Goal: Entertainment & Leisure: Browse casually

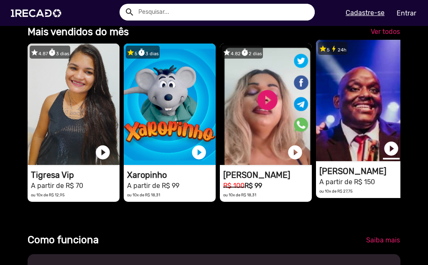
scroll to position [0, 1265]
click at [388, 155] on link "play_circle_filled" at bounding box center [391, 148] width 17 height 17
click at [393, 156] on link "pause_circle" at bounding box center [391, 148] width 17 height 17
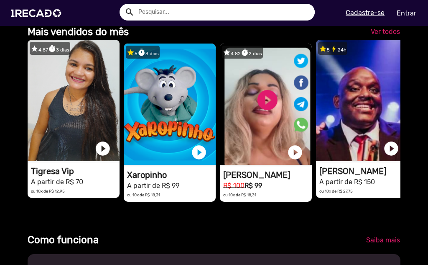
scroll to position [0, 422]
click at [107, 157] on link "play_circle_filled" at bounding box center [102, 148] width 17 height 17
click at [104, 157] on link "pause_circle" at bounding box center [102, 148] width 17 height 17
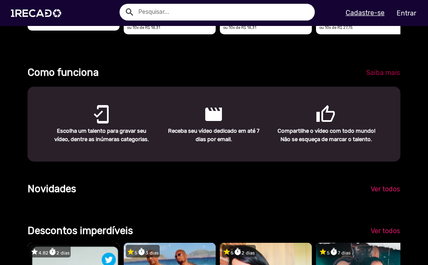
scroll to position [251, 0]
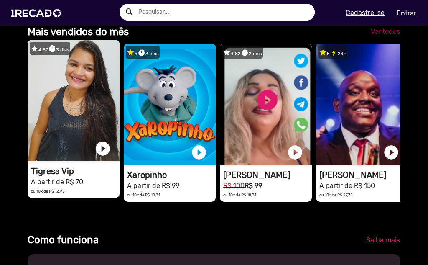
click at [374, 36] on span "Ver todos" at bounding box center [385, 32] width 29 height 8
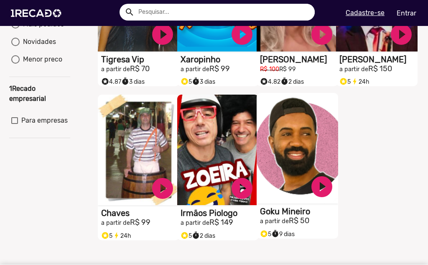
scroll to position [209, 0]
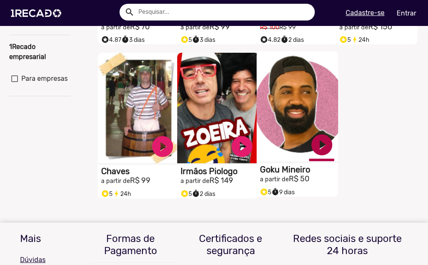
click at [319, 157] on link "play_circle_filled" at bounding box center [321, 144] width 25 height 25
click at [316, 157] on link "pause_circle" at bounding box center [321, 144] width 25 height 25
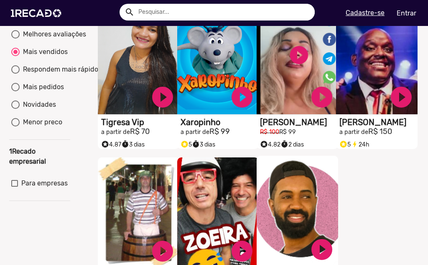
scroll to position [0, 0]
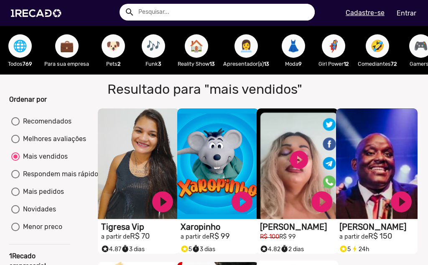
click at [58, 144] on div "Melhores avaliações" at bounding box center [53, 139] width 66 height 10
click at [15, 143] on input "Melhores avaliações" at bounding box center [15, 143] width 0 height 0
radio input "true"
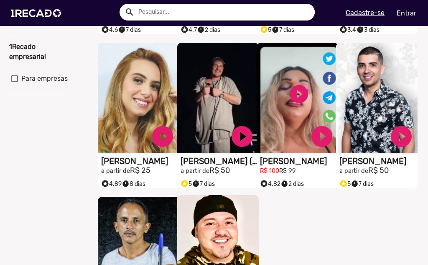
scroll to position [293, 0]
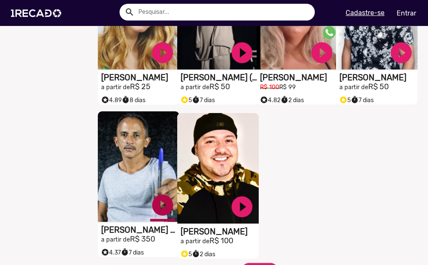
click at [157, 213] on link "play_circle_filled" at bounding box center [162, 204] width 25 height 25
click at [160, 209] on link "pause_circle" at bounding box center [162, 204] width 25 height 25
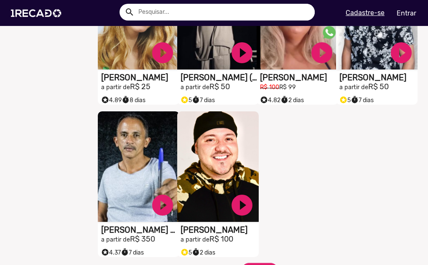
scroll to position [418, 0]
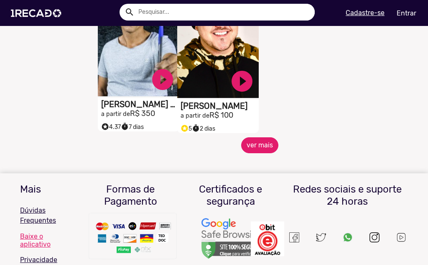
click at [255, 152] on button "ver mais" at bounding box center [259, 145] width 37 height 16
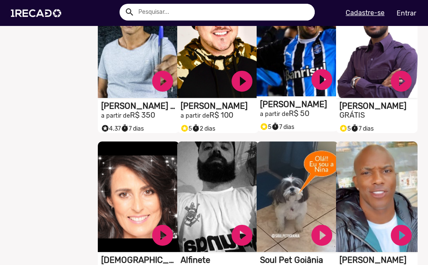
scroll to position [376, 0]
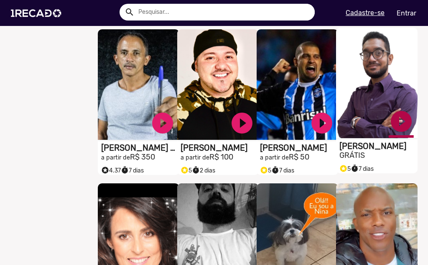
click at [400, 129] on link "play_circle_filled" at bounding box center [401, 121] width 25 height 25
click at [395, 131] on link "pause_circle" at bounding box center [401, 121] width 25 height 25
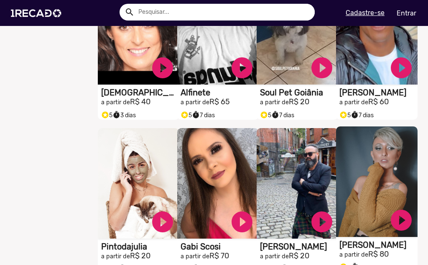
scroll to position [627, 0]
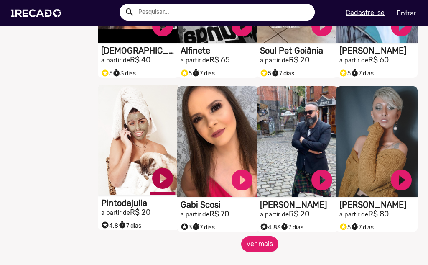
click at [160, 184] on link "play_circle_filled" at bounding box center [162, 178] width 25 height 25
click at [160, 184] on link "pause_circle" at bounding box center [162, 178] width 25 height 25
click at [270, 252] on button "ver mais" at bounding box center [259, 244] width 37 height 16
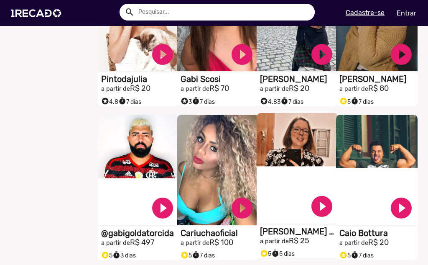
scroll to position [794, 0]
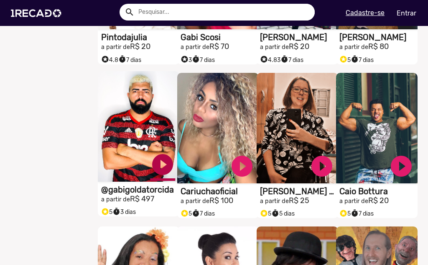
click at [159, 176] on link "play_circle_filled" at bounding box center [162, 164] width 25 height 25
click at [159, 176] on link "pause_circle" at bounding box center [162, 164] width 25 height 25
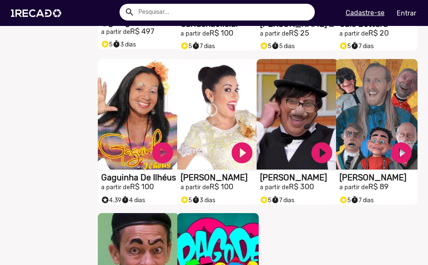
scroll to position [1003, 0]
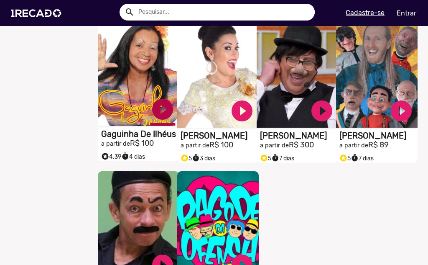
click at [158, 114] on link "play_circle_filled" at bounding box center [162, 109] width 25 height 25
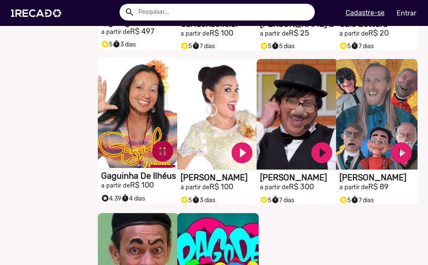
click at [161, 156] on link "pause_circle" at bounding box center [162, 150] width 25 height 25
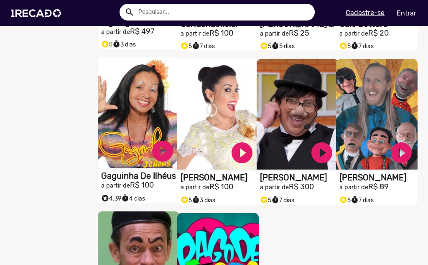
scroll to position [1129, 0]
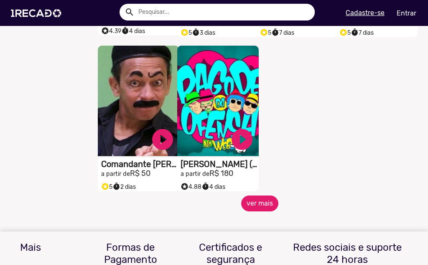
click at [242, 202] on button "ver mais" at bounding box center [259, 203] width 37 height 16
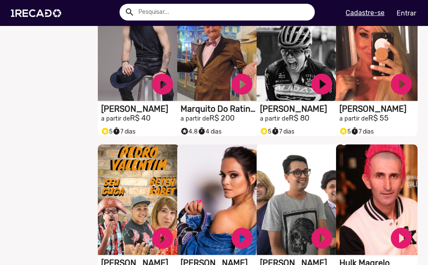
scroll to position [1421, 0]
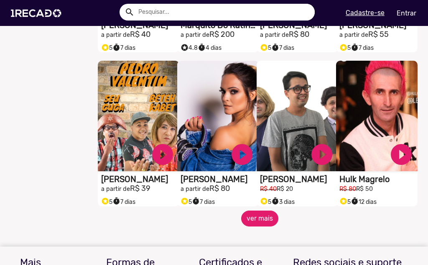
click at [245, 225] on button "ver mais" at bounding box center [259, 218] width 37 height 16
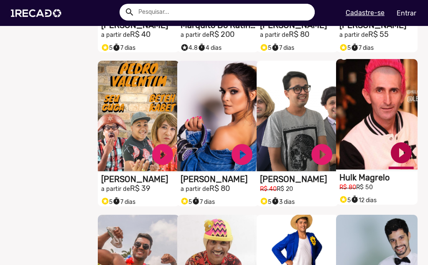
click at [400, 162] on link "play_circle_filled" at bounding box center [401, 152] width 25 height 25
click at [395, 158] on link "pause_circle" at bounding box center [401, 152] width 25 height 25
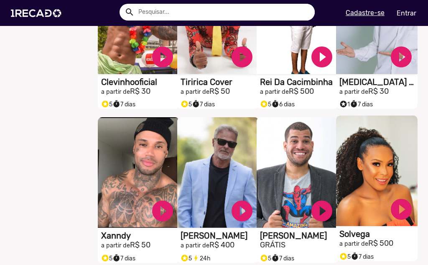
scroll to position [1714, 0]
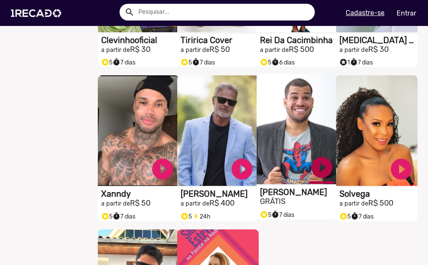
click at [319, 174] on link "play_circle_filled" at bounding box center [321, 167] width 25 height 25
click at [319, 174] on link "pause_circle" at bounding box center [321, 167] width 25 height 25
click at [320, 174] on link "play_circle_filled" at bounding box center [321, 167] width 25 height 25
click at [319, 174] on link "pause_circle" at bounding box center [321, 167] width 25 height 25
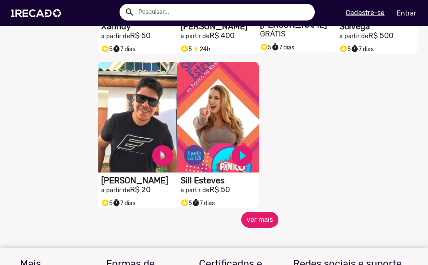
click at [251, 221] on button "ver mais" at bounding box center [259, 220] width 37 height 16
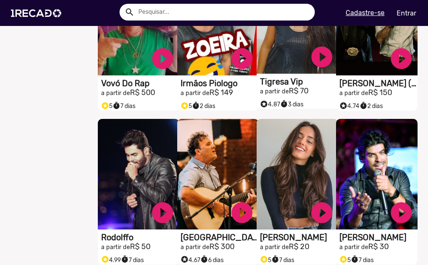
scroll to position [2216, 0]
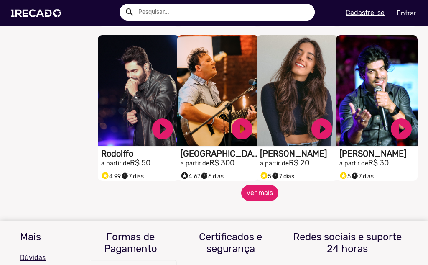
click at [266, 201] on button "ver mais" at bounding box center [259, 193] width 37 height 16
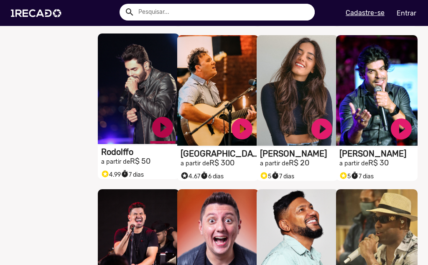
click at [151, 128] on link "play_circle_filled" at bounding box center [162, 127] width 25 height 25
click at [164, 130] on link "pause_circle" at bounding box center [162, 127] width 25 height 25
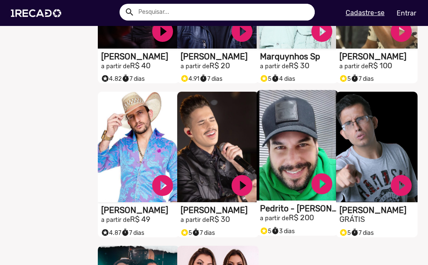
scroll to position [2508, 0]
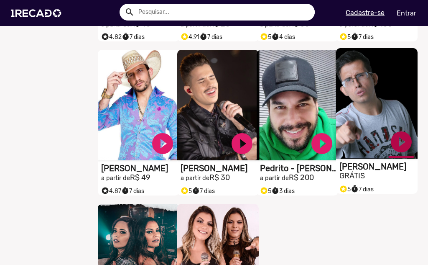
click at [394, 145] on link "play_circle_filled" at bounding box center [401, 141] width 25 height 25
click at [393, 153] on link "pause_circle" at bounding box center [401, 141] width 25 height 25
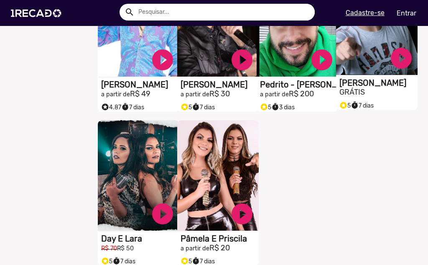
scroll to position [2634, 0]
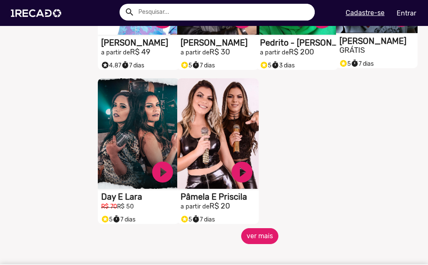
click at [263, 237] on button "ver mais" at bounding box center [259, 236] width 37 height 16
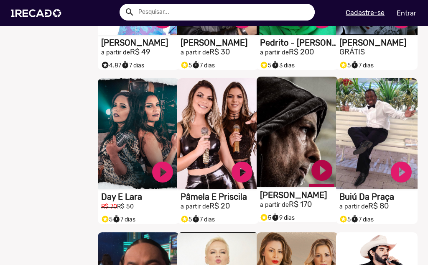
click at [316, 177] on link "play_circle_filled" at bounding box center [321, 170] width 25 height 25
click at [311, 179] on link "pause_circle" at bounding box center [321, 170] width 25 height 25
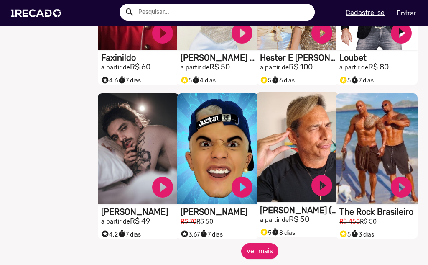
scroll to position [2968, 0]
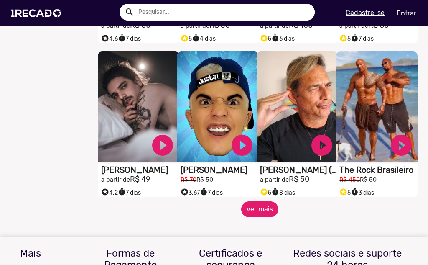
click at [256, 214] on button "ver mais" at bounding box center [259, 209] width 37 height 16
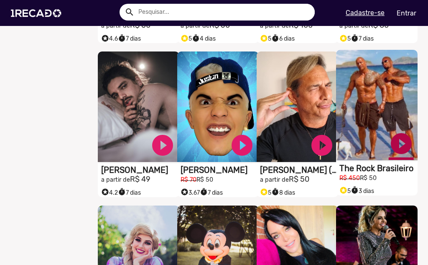
click at [397, 149] on link "play_circle_filled" at bounding box center [401, 143] width 25 height 25
click at [395, 147] on link "pause_circle" at bounding box center [401, 143] width 25 height 25
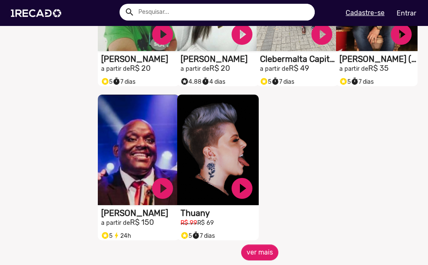
scroll to position [3428, 0]
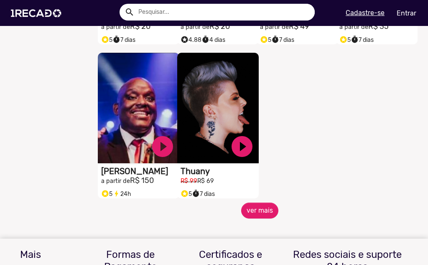
click at [260, 255] on h3 "Certificados e segurança" at bounding box center [231, 260] width 88 height 24
click at [258, 255] on h3 "Certificados e segurança" at bounding box center [231, 260] width 88 height 24
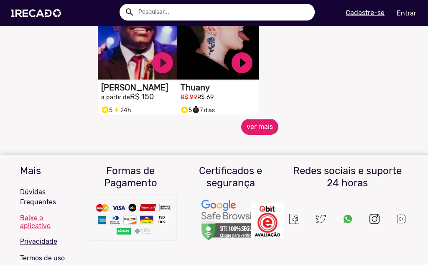
click at [257, 174] on h3 "Certificados e segurança" at bounding box center [231, 177] width 88 height 24
click at [244, 173] on h3 "Certificados e segurança" at bounding box center [231, 177] width 88 height 24
drag, startPoint x: 244, startPoint y: 173, endPoint x: 264, endPoint y: 173, distance: 20.1
click at [264, 173] on h3 "Certificados e segurança" at bounding box center [231, 177] width 88 height 24
click at [271, 151] on mat-sidenav-content "🌐 Todos 769 💼 Para sua empresa 🐶 Pets 2 🎶 Funk 3 🏠 Reality Show 13 👩‍💼 Apresent…" at bounding box center [214, 132] width 428 height 265
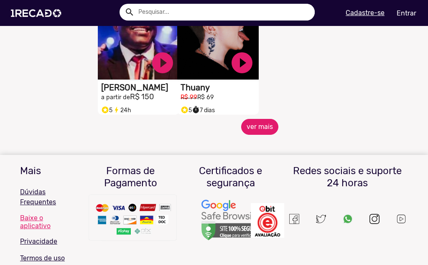
click at [251, 130] on button "ver mais" at bounding box center [259, 127] width 37 height 16
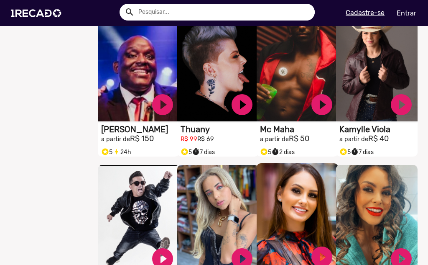
scroll to position [3428, 0]
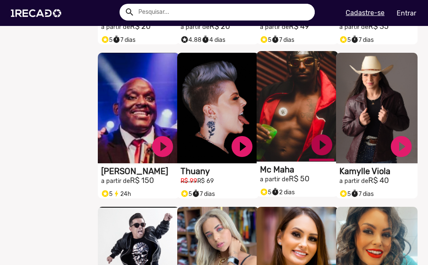
click at [314, 147] on link "play_circle_filled" at bounding box center [321, 144] width 25 height 25
click at [317, 152] on link "pause_circle" at bounding box center [321, 144] width 25 height 25
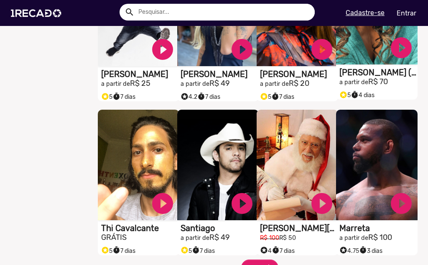
scroll to position [3763, 0]
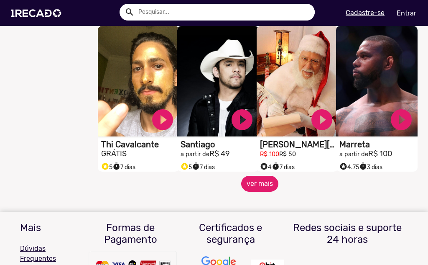
click at [270, 186] on button "ver mais" at bounding box center [259, 184] width 37 height 16
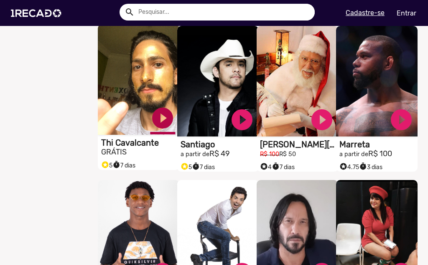
click at [166, 130] on link "play_circle_filled" at bounding box center [162, 117] width 25 height 25
click at [163, 126] on link "pause_circle" at bounding box center [162, 117] width 25 height 25
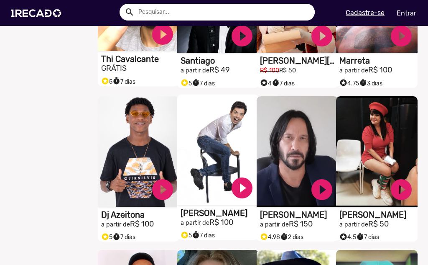
scroll to position [3888, 0]
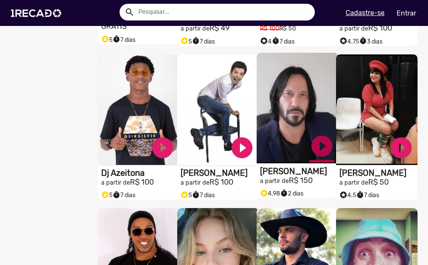
click at [316, 148] on link "play_circle_filled" at bounding box center [321, 145] width 25 height 25
click at [326, 153] on link "pause_circle" at bounding box center [321, 145] width 25 height 25
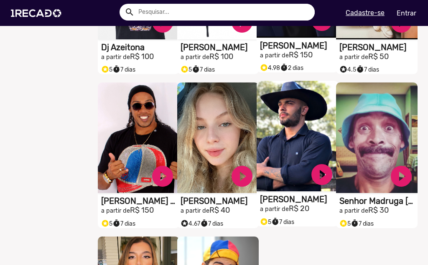
scroll to position [4055, 0]
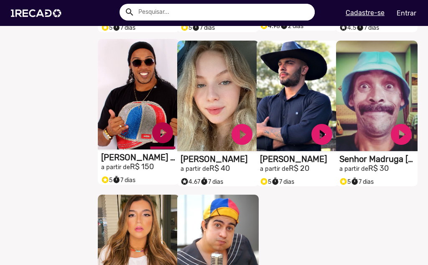
click at [150, 142] on link "play_circle_filled" at bounding box center [162, 132] width 25 height 25
click at [160, 141] on link "pause_circle" at bounding box center [162, 132] width 25 height 25
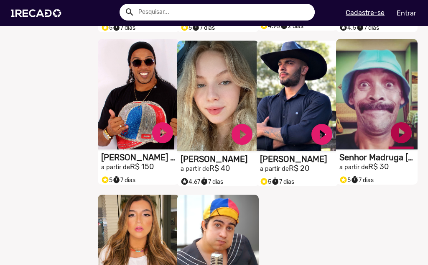
click at [390, 132] on link "play_circle_filled" at bounding box center [401, 132] width 25 height 25
click at [394, 136] on link "pause_circle" at bounding box center [401, 132] width 25 height 25
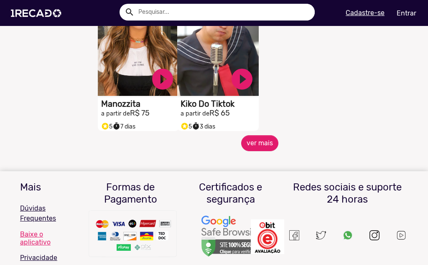
scroll to position [4306, 0]
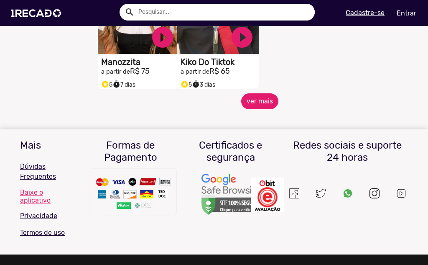
click at [264, 108] on button "ver mais" at bounding box center [259, 101] width 37 height 16
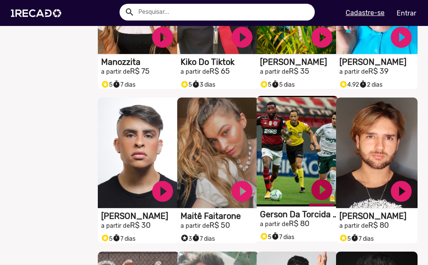
click at [321, 196] on link "play_circle_filled" at bounding box center [321, 189] width 25 height 25
click at [312, 196] on link "pause_circle" at bounding box center [321, 189] width 25 height 25
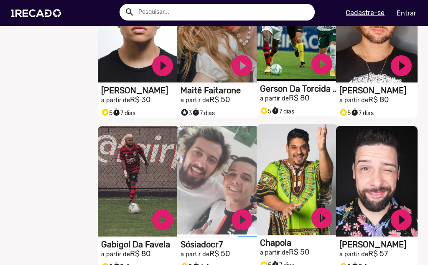
scroll to position [4473, 0]
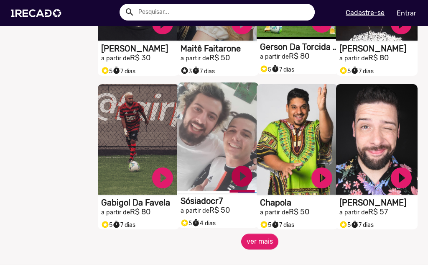
click at [233, 182] on link "play_circle_filled" at bounding box center [242, 175] width 25 height 25
click at [260, 242] on button "ver mais" at bounding box center [259, 241] width 37 height 16
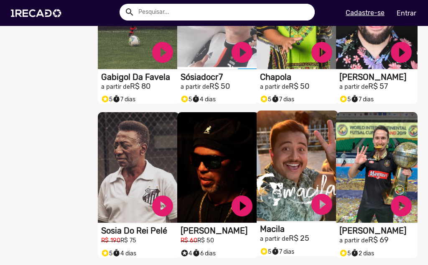
scroll to position [4640, 0]
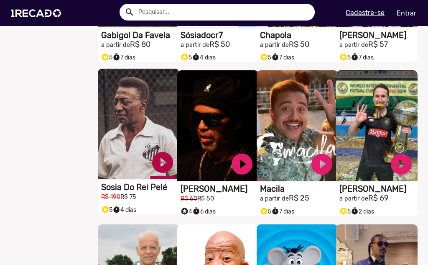
click at [158, 166] on link "play_circle_filled" at bounding box center [162, 162] width 25 height 25
click at [158, 173] on link "pause_circle" at bounding box center [162, 162] width 25 height 25
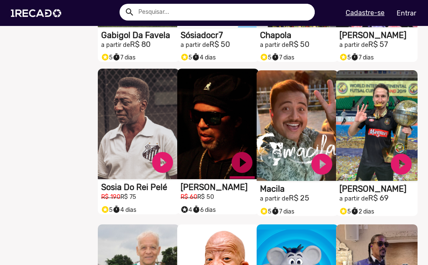
click at [240, 173] on link "play_circle_filled" at bounding box center [242, 162] width 25 height 25
click at [242, 172] on link "pause_circle" at bounding box center [242, 162] width 25 height 25
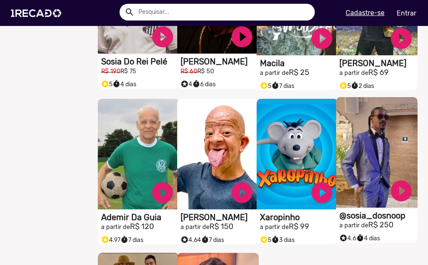
scroll to position [4808, 0]
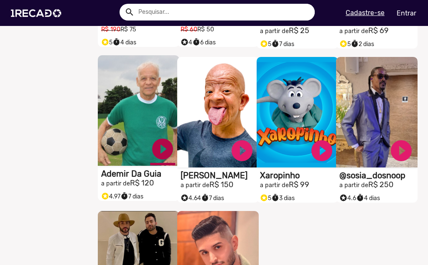
click at [157, 152] on link "play_circle_filled" at bounding box center [162, 148] width 25 height 25
click at [161, 154] on link "pause_circle" at bounding box center [162, 148] width 25 height 25
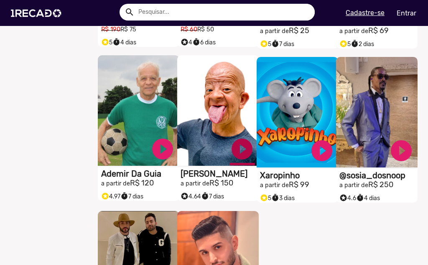
click at [240, 155] on link "play_circle_filled" at bounding box center [242, 148] width 25 height 25
click at [245, 156] on link "pause_circle" at bounding box center [242, 148] width 25 height 25
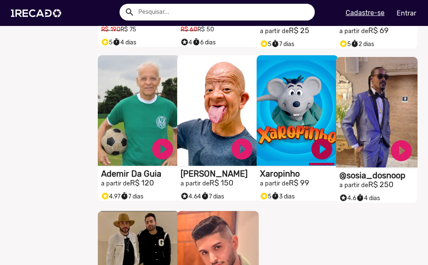
click at [314, 158] on link "play_circle_filled" at bounding box center [321, 148] width 25 height 25
click at [318, 156] on link "pause_circle" at bounding box center [321, 148] width 25 height 25
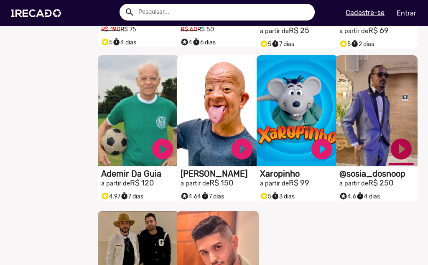
click at [400, 158] on link "play_circle_filled" at bounding box center [401, 148] width 25 height 25
click at [401, 150] on link "pause_circle" at bounding box center [401, 148] width 25 height 25
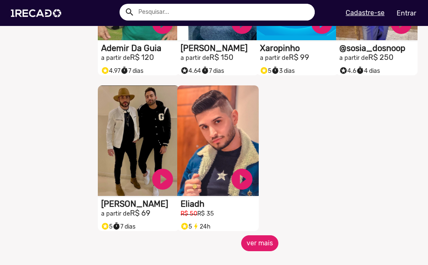
click at [260, 250] on button "ver mais" at bounding box center [259, 243] width 37 height 16
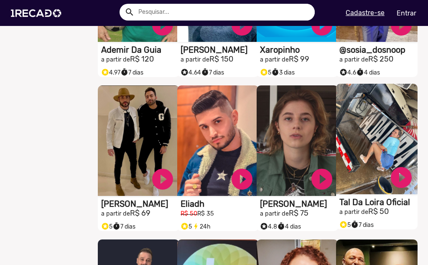
scroll to position [4975, 0]
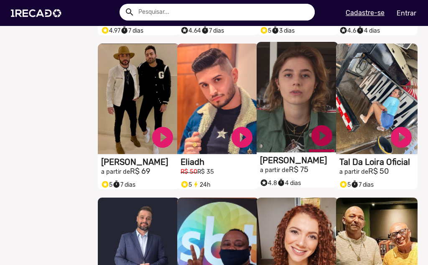
click at [326, 141] on link "play_circle_filled" at bounding box center [321, 135] width 25 height 25
click at [325, 147] on link "pause_circle" at bounding box center [321, 135] width 25 height 25
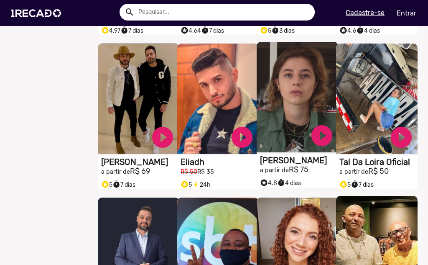
scroll to position [5100, 0]
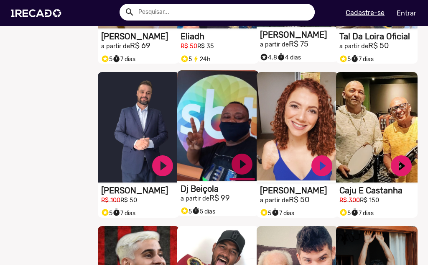
click at [241, 173] on link "play_circle_filled" at bounding box center [242, 163] width 25 height 25
click at [238, 165] on link "pause_circle" at bounding box center [242, 163] width 25 height 25
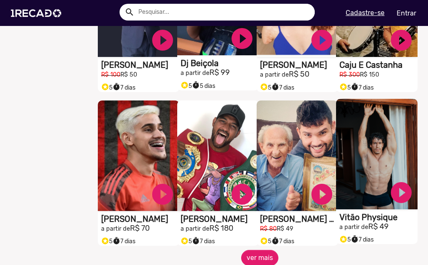
scroll to position [5268, 0]
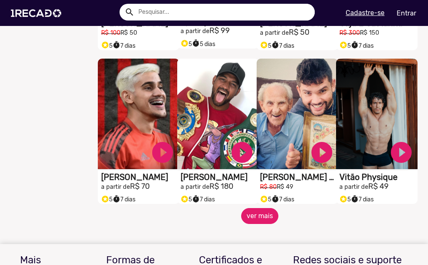
click at [254, 224] on button "ver mais" at bounding box center [259, 216] width 37 height 16
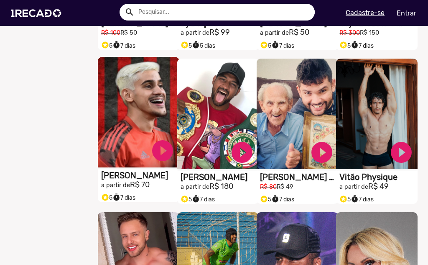
click at [158, 143] on div "play_circle_filled" at bounding box center [162, 150] width 25 height 31
click at [163, 156] on link "play_circle_filled" at bounding box center [162, 150] width 25 height 25
click at [167, 149] on link "pause_circle" at bounding box center [162, 150] width 25 height 25
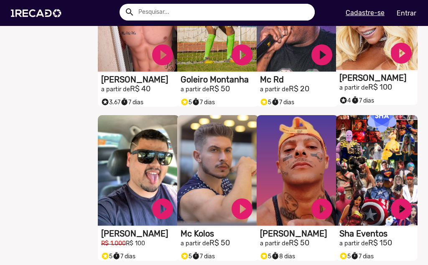
scroll to position [5560, 0]
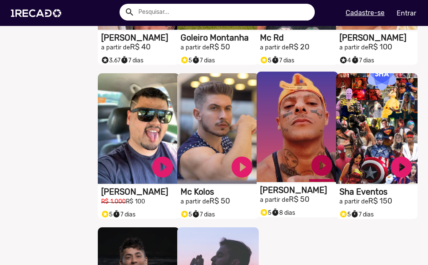
click at [319, 171] on link "play_circle_filled" at bounding box center [321, 165] width 25 height 25
click at [319, 171] on link "pause_circle" at bounding box center [321, 165] width 25 height 25
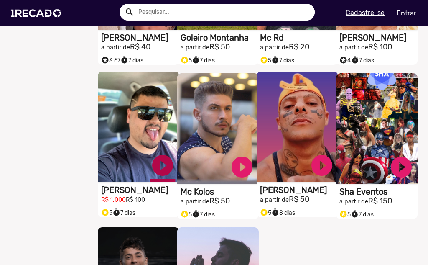
click at [153, 168] on link "play_circle_filled" at bounding box center [162, 165] width 25 height 25
click at [158, 171] on link "pause_circle" at bounding box center [162, 165] width 25 height 25
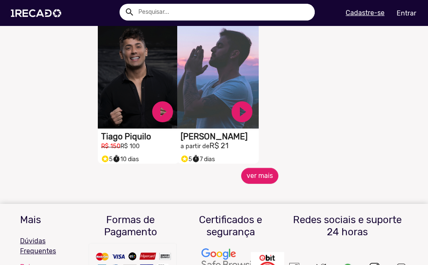
scroll to position [5811, 0]
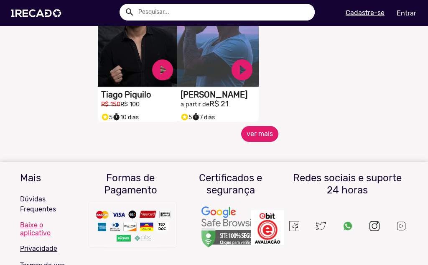
click at [242, 142] on button "ver mais" at bounding box center [259, 134] width 37 height 16
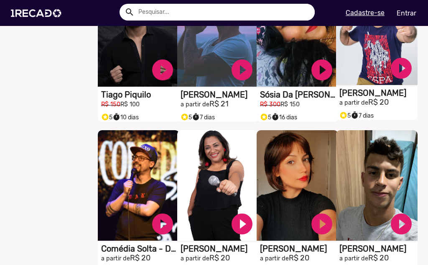
scroll to position [5769, 0]
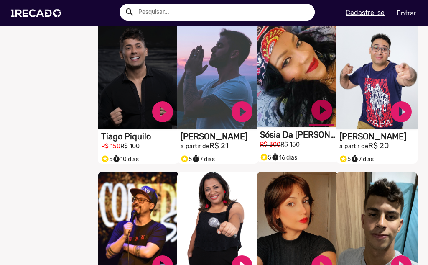
click at [312, 110] on link "play_circle_filled" at bounding box center [321, 109] width 25 height 25
click at [315, 115] on link "pause_circle" at bounding box center [321, 109] width 25 height 25
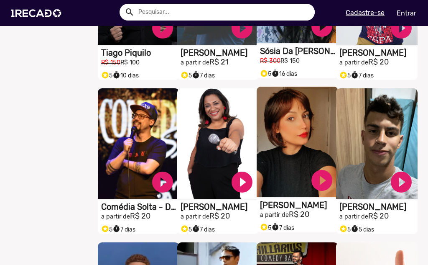
scroll to position [5895, 0]
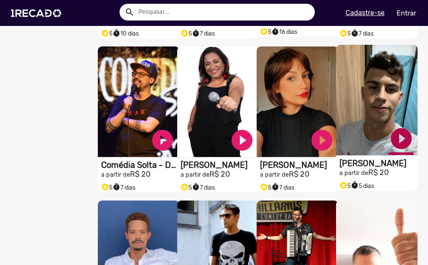
click at [389, 140] on link "play_circle_filled" at bounding box center [401, 138] width 25 height 25
click at [398, 145] on link "pause_circle" at bounding box center [401, 138] width 25 height 25
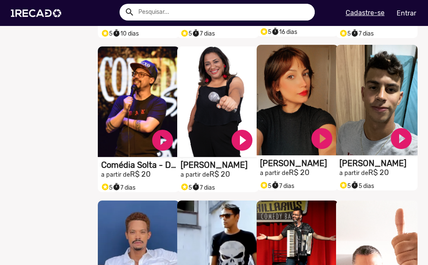
scroll to position [6062, 0]
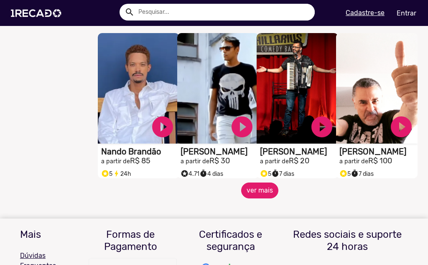
click at [242, 193] on button "ver mais" at bounding box center [259, 190] width 37 height 16
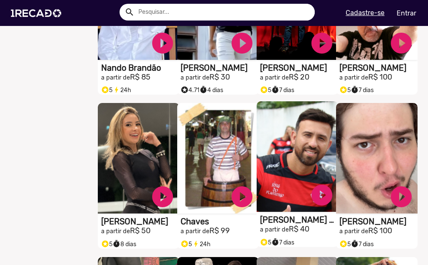
scroll to position [6187, 0]
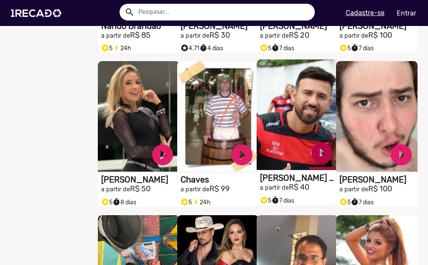
click at [322, 161] on link "play_circle_filled" at bounding box center [321, 152] width 25 height 25
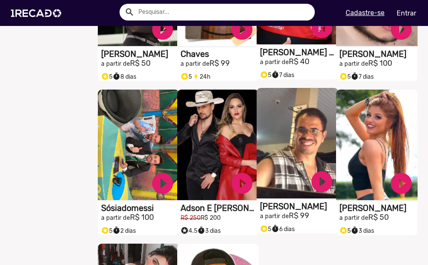
scroll to position [6271, 0]
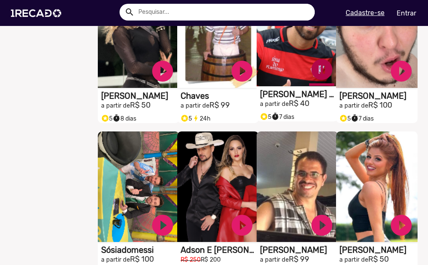
click at [321, 80] on link "pause_circle" at bounding box center [321, 69] width 25 height 25
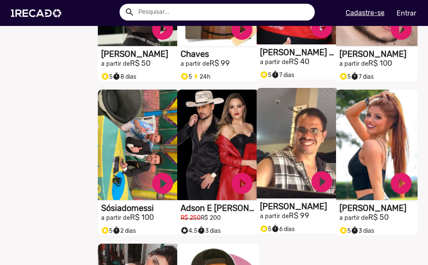
scroll to position [6354, 0]
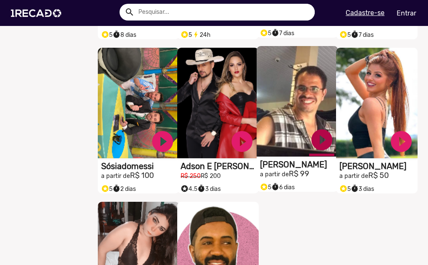
click at [312, 151] on link "play_circle_filled" at bounding box center [321, 139] width 25 height 25
click at [319, 148] on link "pause_circle" at bounding box center [321, 139] width 25 height 25
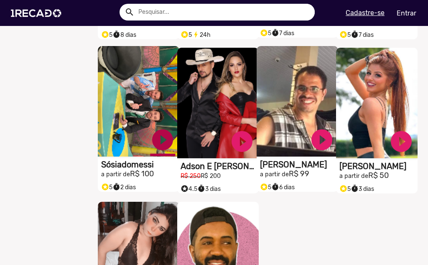
click at [156, 144] on link "play_circle_filled" at bounding box center [162, 139] width 25 height 25
click at [163, 148] on link "pause_circle" at bounding box center [162, 139] width 25 height 25
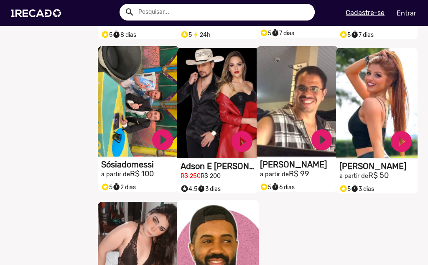
scroll to position [6480, 0]
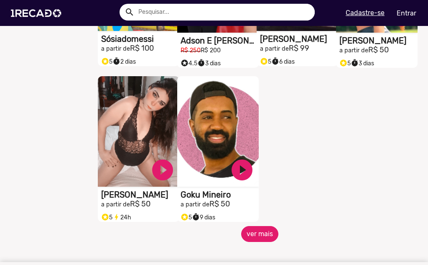
click at [246, 242] on button "ver mais" at bounding box center [259, 234] width 37 height 16
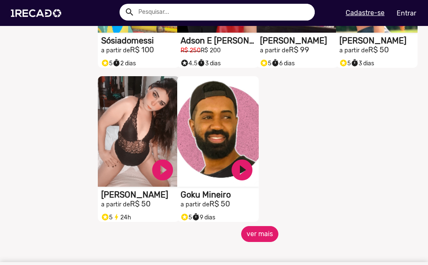
scroll to position [6605, 0]
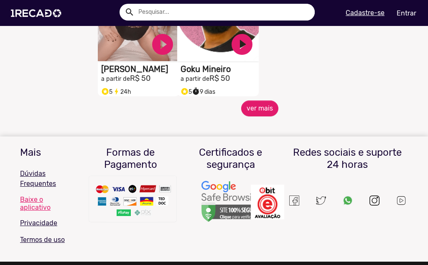
click at [262, 154] on h3 "Certificados e segurança" at bounding box center [231, 158] width 88 height 24
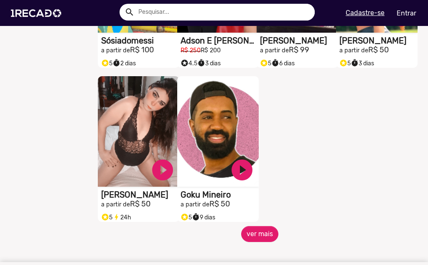
scroll to position [6564, 0]
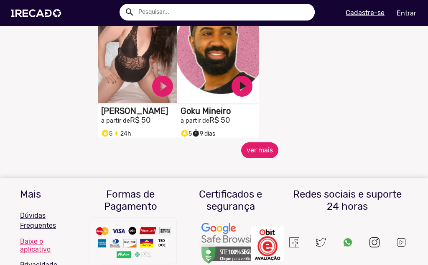
click at [253, 158] on button "ver mais" at bounding box center [259, 150] width 37 height 16
click at [257, 151] on button "ver mais" at bounding box center [259, 150] width 37 height 16
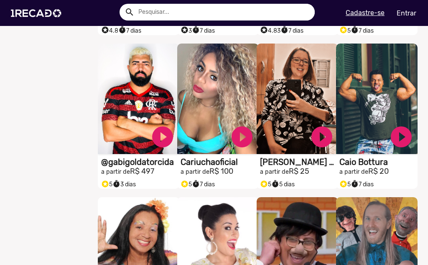
scroll to position [0, 0]
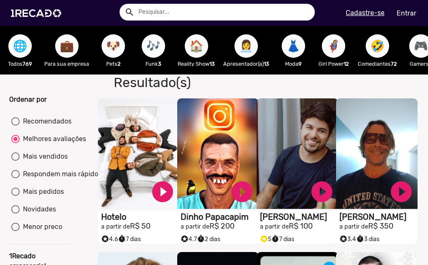
drag, startPoint x: 67, startPoint y: 184, endPoint x: 53, endPoint y: -4, distance: 189.0
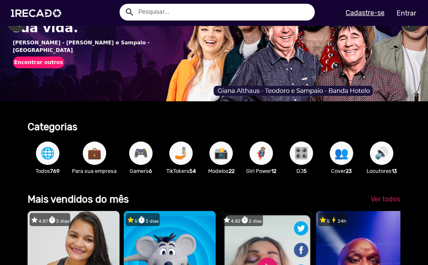
scroll to position [0, 422]
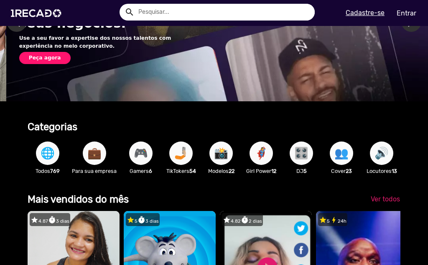
click at [336, 160] on span "👥" at bounding box center [341, 152] width 14 height 23
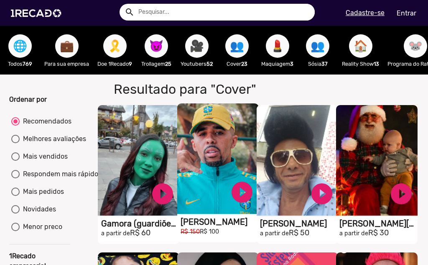
click at [241, 214] on video "S1RECADO vídeos dedicados para fãs e empresas" at bounding box center [218, 158] width 82 height 110
click at [240, 204] on link "play_circle_filled" at bounding box center [242, 191] width 25 height 25
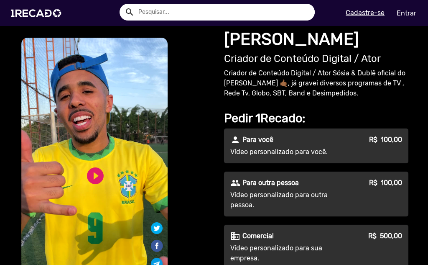
scroll to position [42, 0]
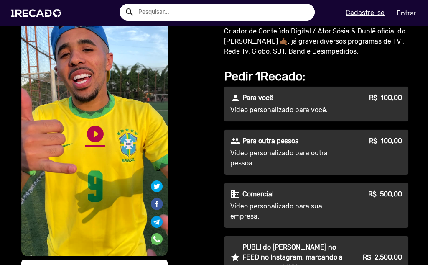
click at [86, 135] on link "play_circle_filled" at bounding box center [95, 134] width 20 height 20
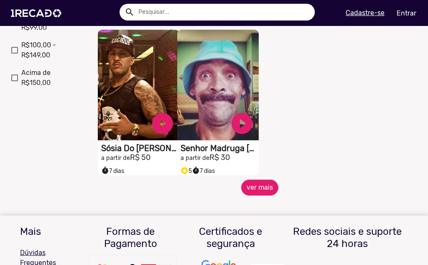
scroll to position [418, 0]
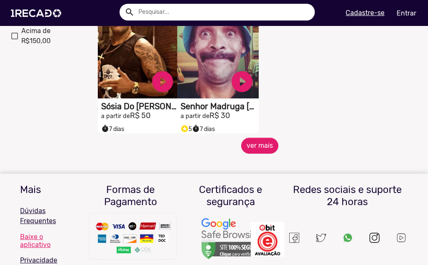
click at [254, 138] on div "S1RECADO vídeos dedicados para fãs e empresas play_circle_filled Senhor Madruga…" at bounding box center [220, 61] width 79 height 154
click at [259, 150] on button "ver mais" at bounding box center [259, 146] width 37 height 16
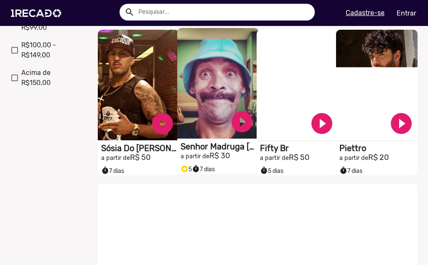
scroll to position [334, 0]
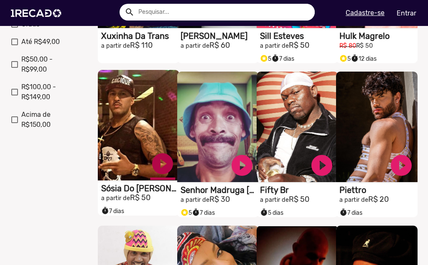
click at [170, 167] on link "play_circle_filled" at bounding box center [162, 163] width 25 height 25
click at [156, 166] on link "pause_circle" at bounding box center [162, 163] width 25 height 25
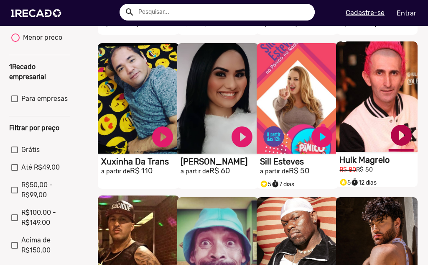
scroll to position [376, 0]
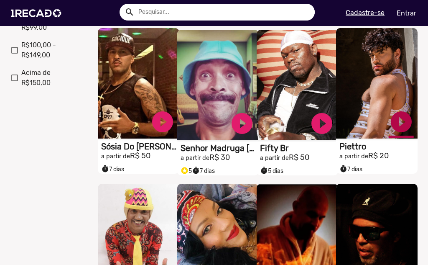
click at [399, 132] on link "play_circle_filled" at bounding box center [401, 121] width 25 height 25
click at [396, 133] on link "pause_circle" at bounding box center [401, 121] width 25 height 25
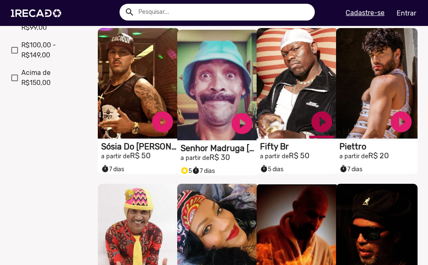
click at [324, 128] on link "play_circle_filled" at bounding box center [321, 121] width 25 height 25
click at [316, 133] on link "pause_circle" at bounding box center [321, 121] width 25 height 25
click at [320, 132] on link "play_circle_filled" at bounding box center [321, 121] width 25 height 25
click at [320, 126] on link "pause_circle" at bounding box center [321, 121] width 25 height 25
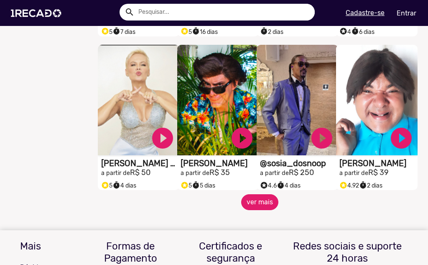
click at [263, 208] on button "ver mais" at bounding box center [259, 202] width 37 height 16
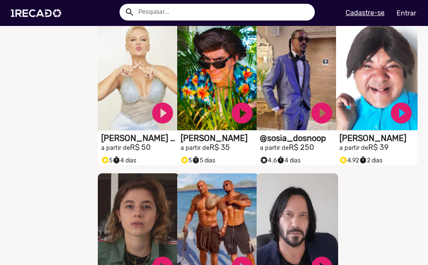
scroll to position [0, 0]
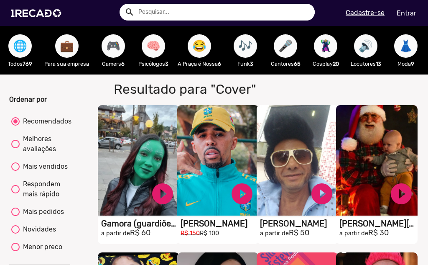
drag, startPoint x: 356, startPoint y: 194, endPoint x: 347, endPoint y: 3, distance: 190.4
click at [23, 45] on span "🌐" at bounding box center [20, 45] width 14 height 23
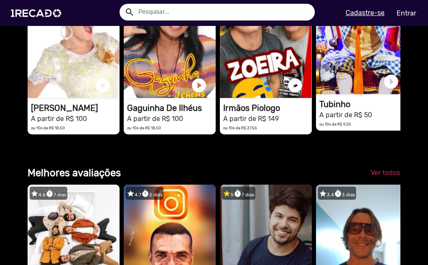
scroll to position [1045, 0]
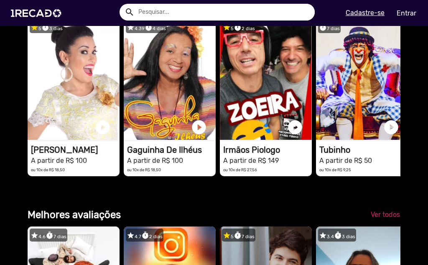
click at [383, 10] on span "Ver todos" at bounding box center [385, 7] width 29 height 8
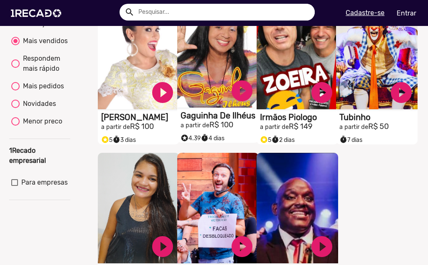
scroll to position [42, 0]
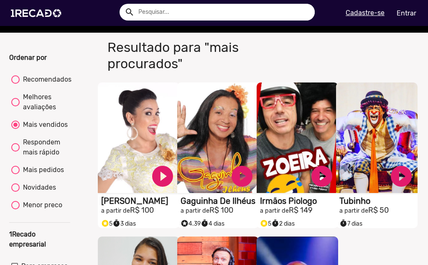
click at [51, 175] on div "Mais pedidos" at bounding box center [42, 170] width 44 height 10
click at [15, 174] on input "Mais pedidos" at bounding box center [15, 174] width 0 height 0
radio input "true"
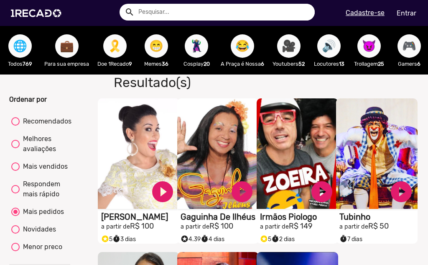
scroll to position [84, 0]
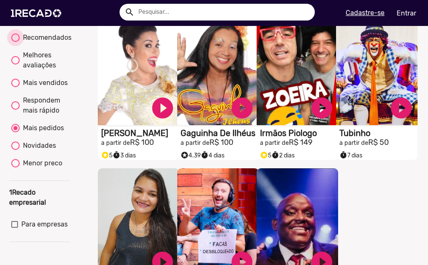
click at [43, 43] on div "Recomendados" at bounding box center [46, 38] width 52 height 10
click at [15, 42] on input "Recomendados" at bounding box center [15, 42] width 0 height 0
radio input "true"
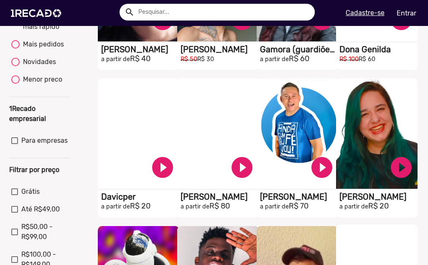
scroll to position [334, 0]
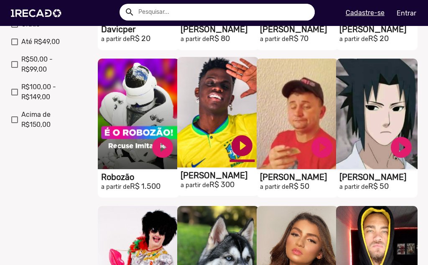
click at [239, 153] on link "play_circle_filled" at bounding box center [242, 145] width 25 height 25
click at [240, 153] on link "pause_circle" at bounding box center [242, 145] width 25 height 25
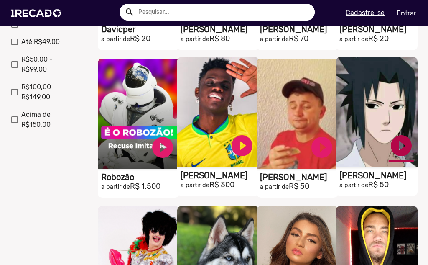
click at [396, 156] on link "play_circle_filled" at bounding box center [401, 145] width 25 height 25
click at [397, 157] on link "pause_circle" at bounding box center [401, 145] width 25 height 25
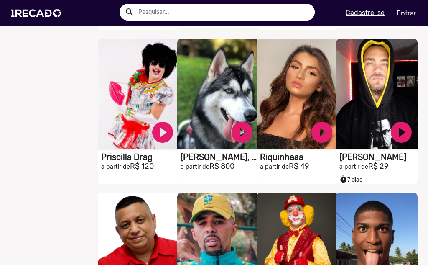
scroll to position [627, 0]
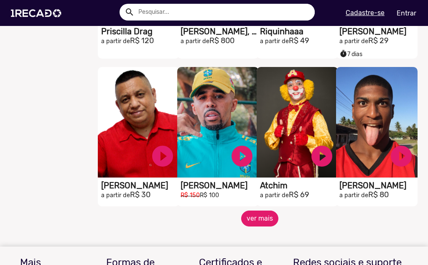
click at [265, 220] on button "ver mais" at bounding box center [259, 218] width 37 height 16
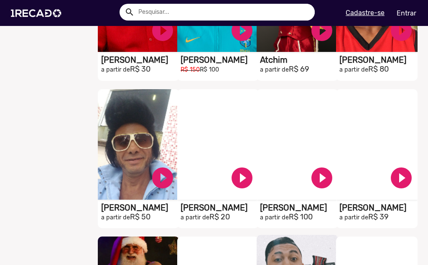
scroll to position [878, 0]
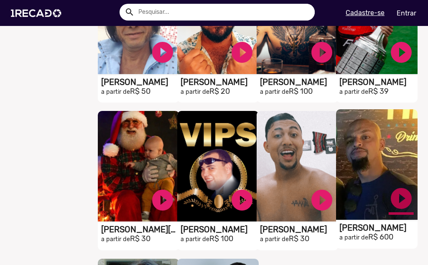
click at [390, 197] on link "play_circle_filled" at bounding box center [401, 198] width 25 height 25
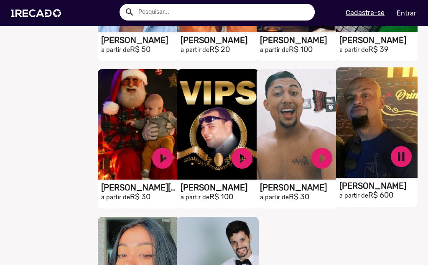
scroll to position [711, 0]
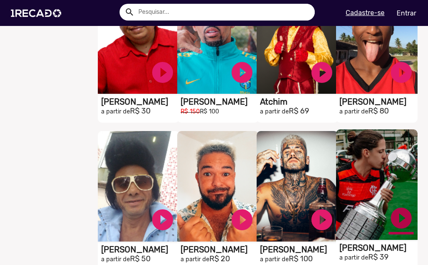
click at [392, 226] on link "play_circle_filled" at bounding box center [401, 217] width 25 height 25
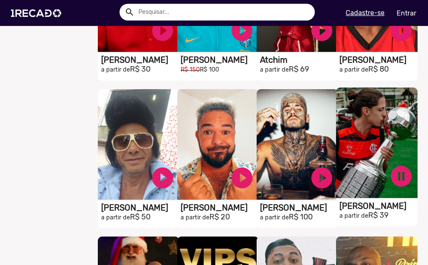
scroll to position [836, 0]
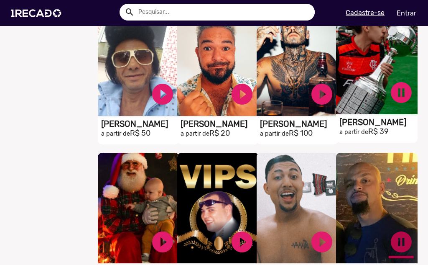
click at [399, 245] on link "pause_circle" at bounding box center [401, 241] width 25 height 25
click at [393, 102] on link "pause_circle" at bounding box center [401, 92] width 25 height 25
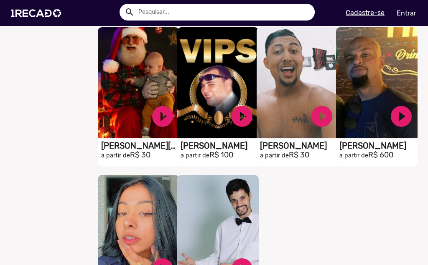
scroll to position [1087, 0]
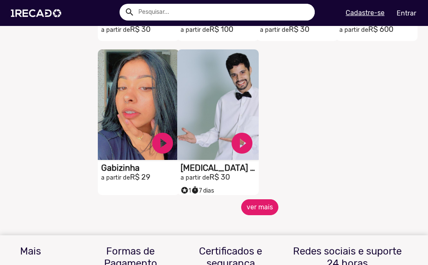
click at [256, 214] on button "ver mais" at bounding box center [259, 207] width 37 height 16
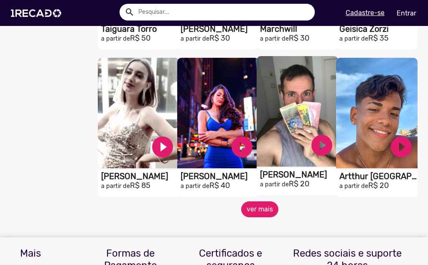
scroll to position [1421, 0]
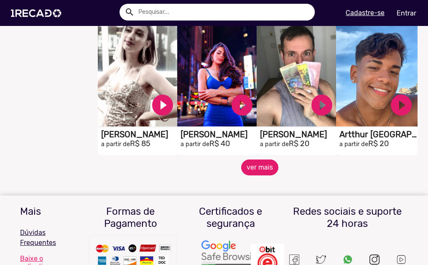
click at [265, 175] on button "ver mais" at bounding box center [259, 167] width 37 height 16
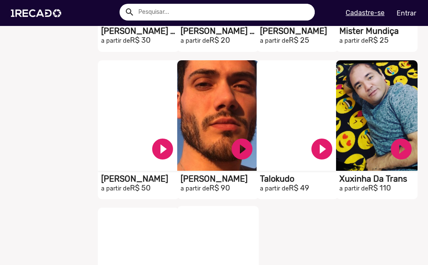
scroll to position [1839, 0]
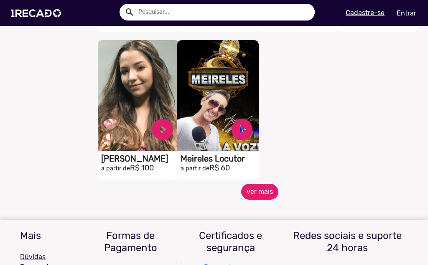
click at [256, 196] on button "ver mais" at bounding box center [259, 192] width 37 height 16
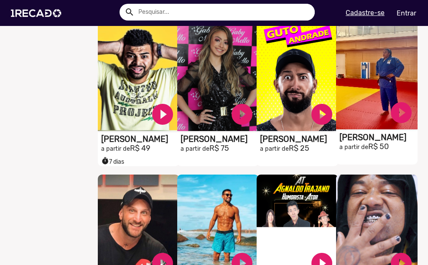
scroll to position [2090, 0]
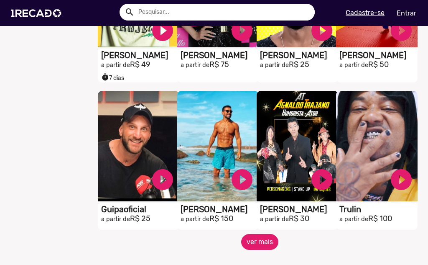
click at [263, 250] on button "ver mais" at bounding box center [259, 242] width 37 height 16
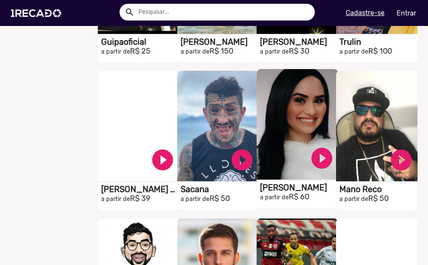
scroll to position [2299, 0]
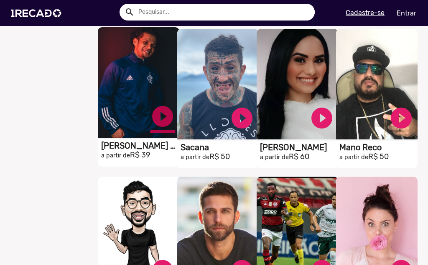
click at [161, 122] on link "play_circle_filled" at bounding box center [162, 116] width 25 height 25
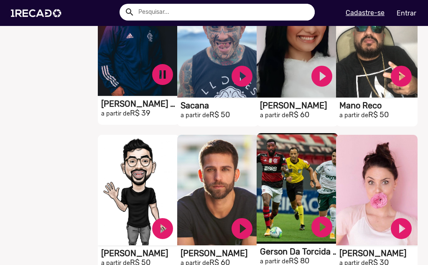
scroll to position [2383, 0]
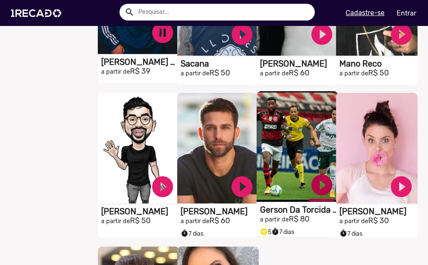
click at [319, 187] on link "play_circle_filled" at bounding box center [321, 184] width 25 height 25
click at [159, 42] on link "pause_circle" at bounding box center [162, 32] width 25 height 25
click at [319, 197] on link "pause_circle" at bounding box center [321, 184] width 25 height 25
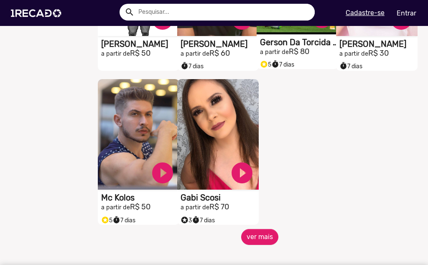
scroll to position [2592, 0]
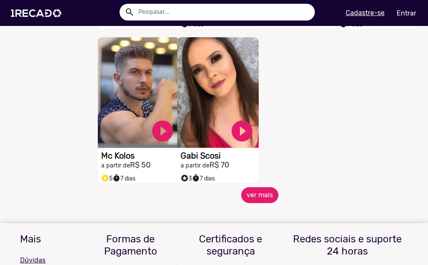
click at [266, 248] on h3 "Certificados e segurança" at bounding box center [231, 245] width 88 height 24
click at [254, 248] on h3 "Certificados e segurança" at bounding box center [231, 245] width 88 height 24
click at [255, 242] on h3 "Certificados e segurança" at bounding box center [231, 245] width 88 height 24
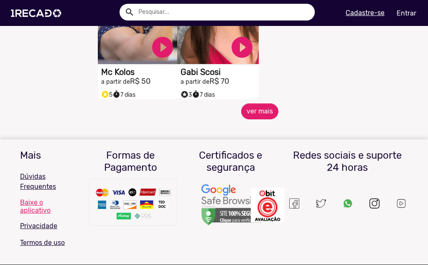
scroll to position [2717, 0]
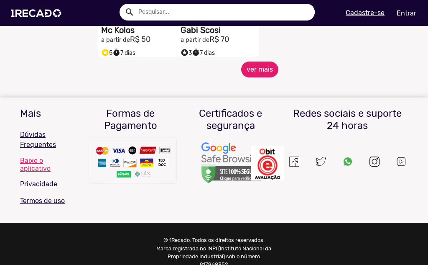
click at [251, 77] on button "ver mais" at bounding box center [259, 69] width 37 height 16
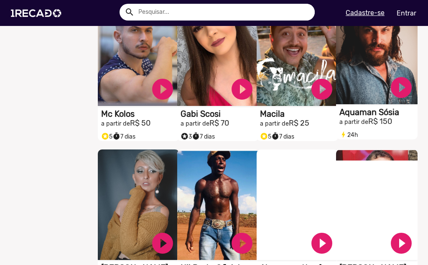
scroll to position [2592, 0]
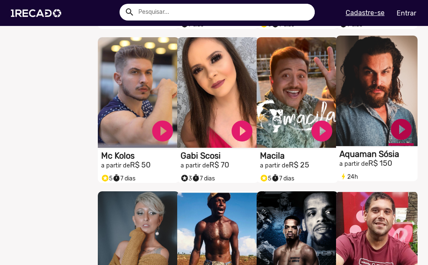
click at [402, 136] on link "play_circle_filled" at bounding box center [401, 129] width 25 height 25
click at [398, 137] on link "pause_circle" at bounding box center [401, 129] width 25 height 25
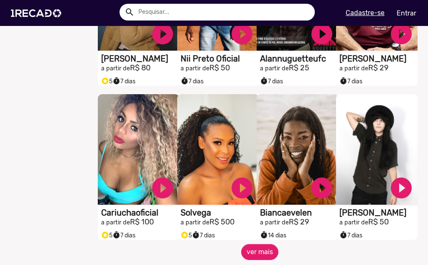
scroll to position [2759, 0]
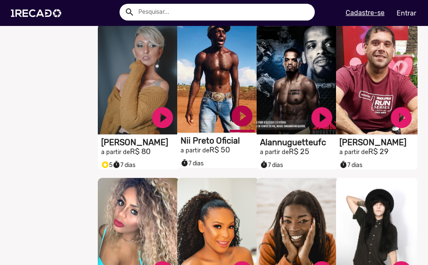
click at [236, 117] on link "play_circle_filled" at bounding box center [242, 115] width 25 height 25
click at [242, 124] on link "pause_circle" at bounding box center [242, 115] width 25 height 25
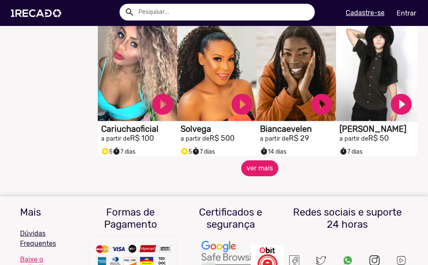
click at [252, 176] on button "ver mais" at bounding box center [259, 168] width 37 height 16
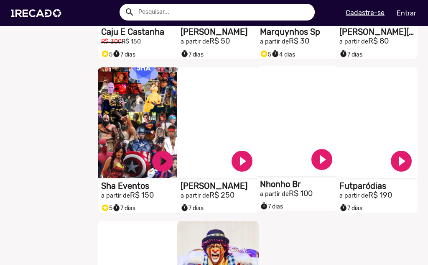
scroll to position [3219, 0]
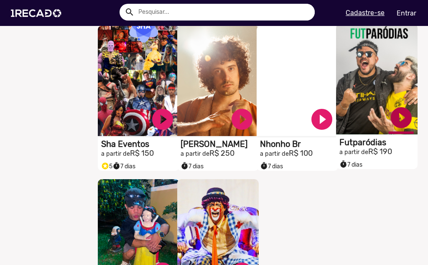
click at [398, 127] on link "play_circle_filled" at bounding box center [401, 117] width 25 height 25
click at [402, 120] on link "pause_circle" at bounding box center [401, 117] width 25 height 25
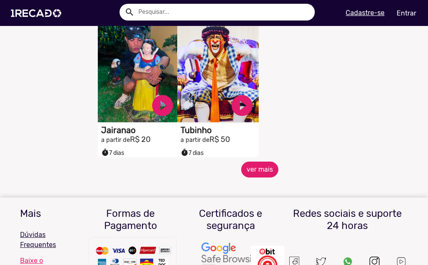
click at [255, 172] on button "ver mais" at bounding box center [259, 169] width 37 height 16
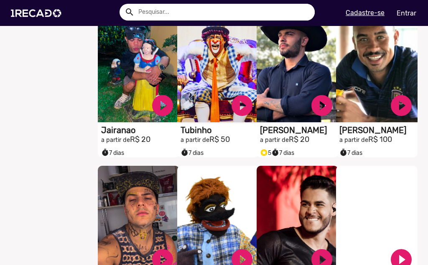
scroll to position [3512, 0]
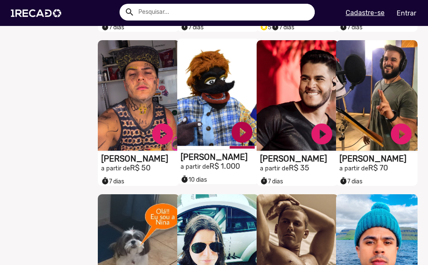
click at [237, 143] on link "play_circle_filled" at bounding box center [242, 132] width 25 height 25
click at [243, 141] on link "pause_circle" at bounding box center [242, 132] width 25 height 25
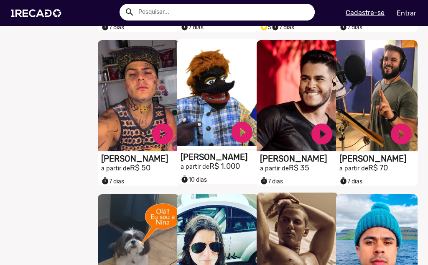
scroll to position [3679, 0]
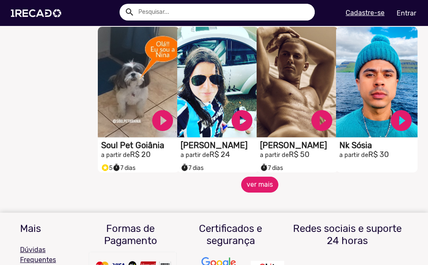
click at [253, 187] on button "ver mais" at bounding box center [259, 184] width 37 height 16
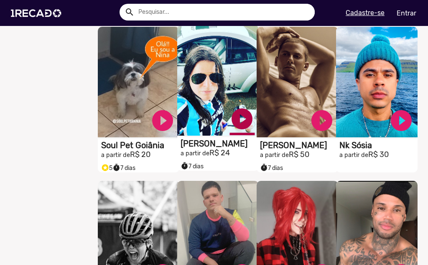
click at [245, 130] on link "play_circle_filled" at bounding box center [242, 118] width 25 height 25
click at [243, 130] on link "pause_circle" at bounding box center [242, 118] width 25 height 25
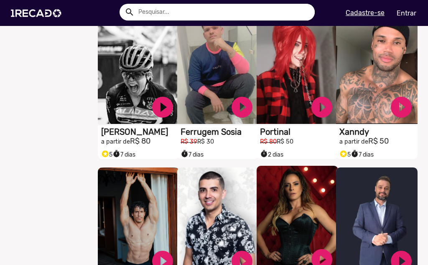
scroll to position [3804, 0]
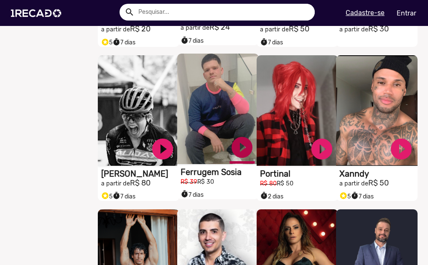
click at [242, 160] on link "play_circle_filled" at bounding box center [242, 147] width 25 height 25
click at [244, 153] on link "pause_circle" at bounding box center [242, 147] width 25 height 25
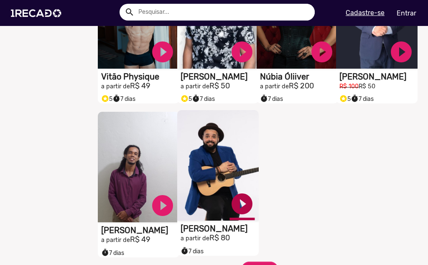
scroll to position [4097, 0]
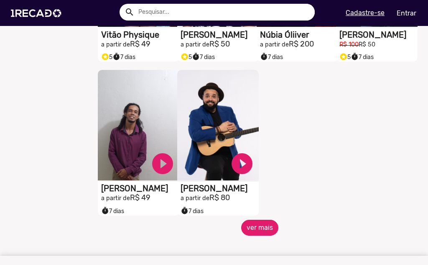
click at [257, 235] on button "ver mais" at bounding box center [259, 227] width 37 height 16
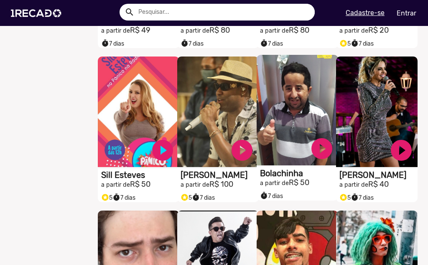
scroll to position [4139, 0]
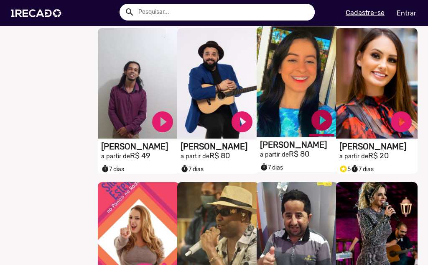
click at [317, 129] on link "play_circle_filled" at bounding box center [321, 119] width 25 height 25
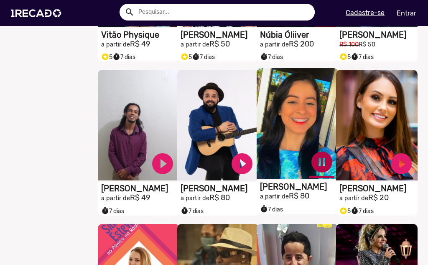
click at [323, 170] on link "pause_circle" at bounding box center [321, 161] width 25 height 25
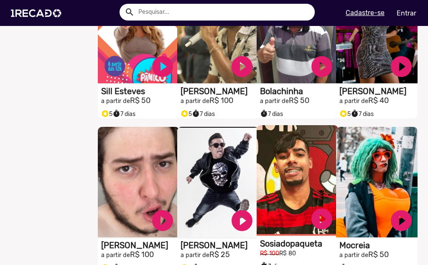
scroll to position [4390, 0]
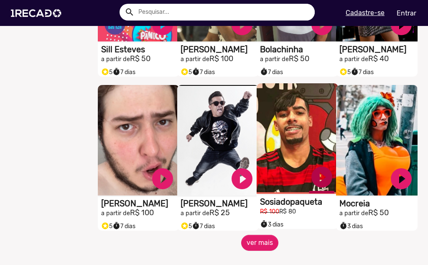
click at [323, 179] on link "play_circle_filled" at bounding box center [321, 176] width 25 height 25
click at [321, 176] on link "pause_circle" at bounding box center [321, 176] width 25 height 25
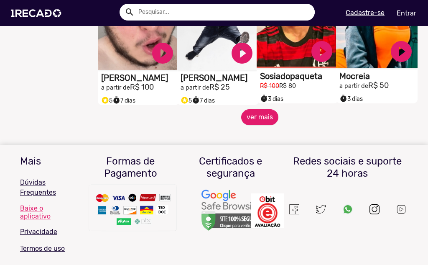
scroll to position [4557, 0]
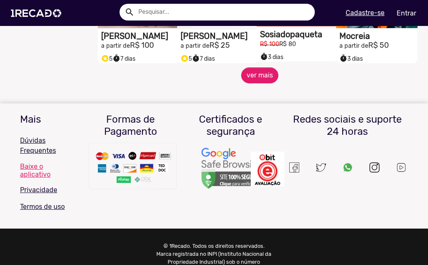
click at [255, 95] on mat-sidenav-content "🌐 Todos 769 💼 Para sua empresa 🎗️ Doe 1Recado 9 😁 Memes 36 🦹🏼‍♀️ Cosplay 20 😂 A…" at bounding box center [214, 132] width 428 height 265
click at [254, 80] on button "ver mais" at bounding box center [259, 75] width 37 height 16
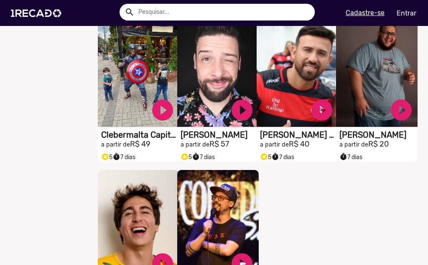
scroll to position [4849, 0]
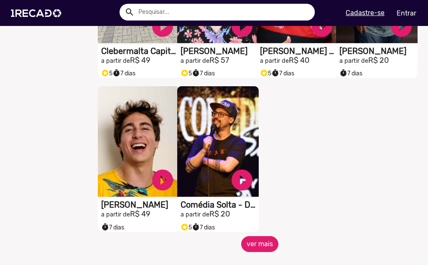
click at [262, 247] on button "ver mais" at bounding box center [259, 244] width 37 height 16
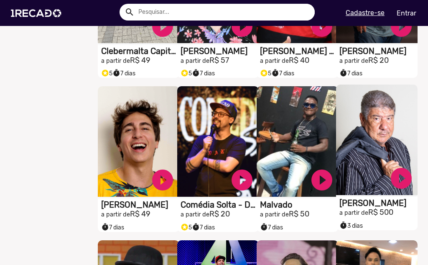
scroll to position [4891, 0]
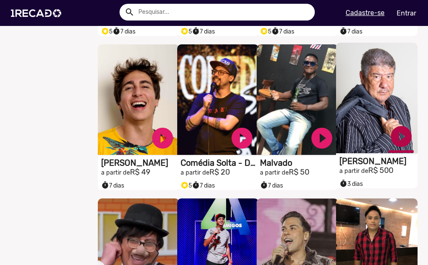
click at [400, 143] on link "play_circle_filled" at bounding box center [401, 136] width 25 height 25
click at [398, 144] on link "pause_circle" at bounding box center [401, 136] width 25 height 25
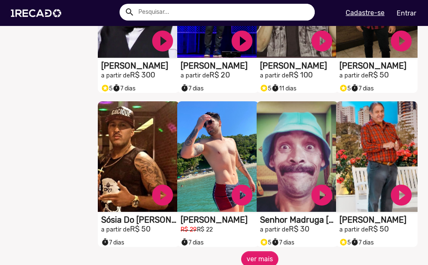
scroll to position [5184, 0]
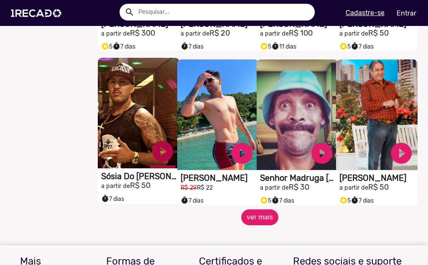
click at [155, 153] on link "play_circle_filled" at bounding box center [162, 151] width 25 height 25
click at [264, 225] on button "ver mais" at bounding box center [259, 217] width 37 height 16
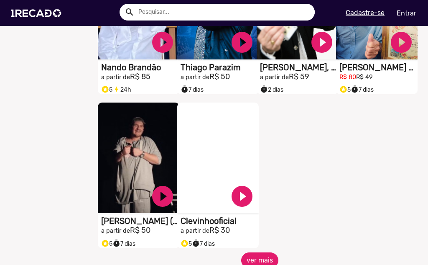
scroll to position [5727, 0]
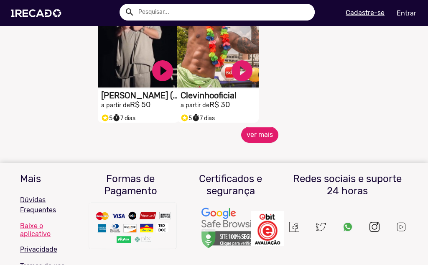
click at [253, 186] on h3 "Certificados e segurança" at bounding box center [231, 185] width 88 height 24
click at [247, 133] on button "ver mais" at bounding box center [259, 135] width 37 height 16
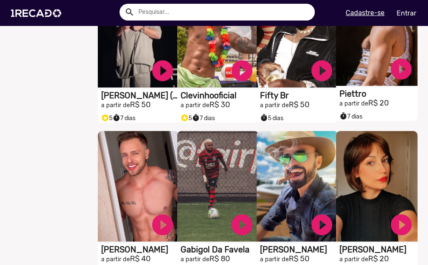
scroll to position [5769, 0]
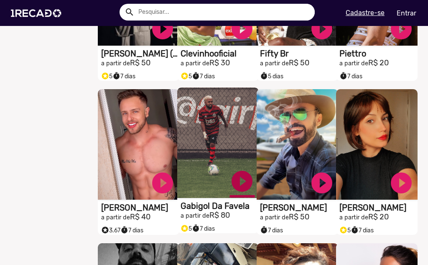
click at [236, 194] on link "play_circle_filled" at bounding box center [242, 180] width 25 height 25
click at [237, 192] on link "pause_circle" at bounding box center [242, 180] width 25 height 25
click at [237, 192] on link "play_circle_filled" at bounding box center [242, 180] width 25 height 25
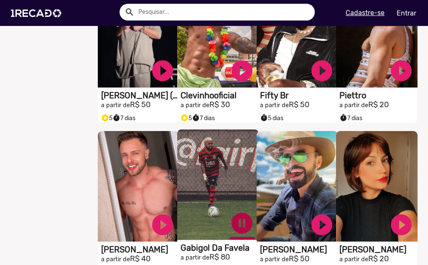
click at [239, 235] on link "pause_circle" at bounding box center [242, 222] width 25 height 25
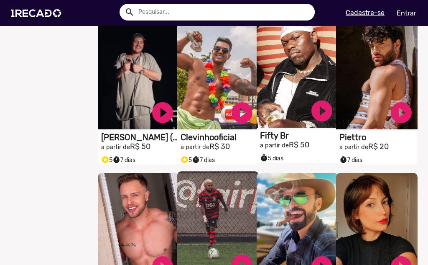
scroll to position [5644, 0]
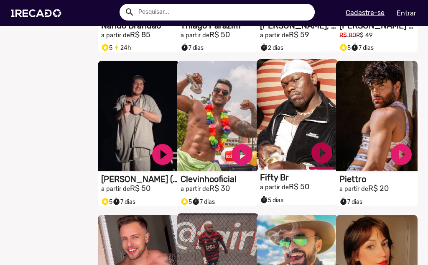
click at [320, 155] on link "play_circle_filled" at bounding box center [321, 152] width 25 height 25
click at [319, 161] on link "pause_circle" at bounding box center [321, 152] width 25 height 25
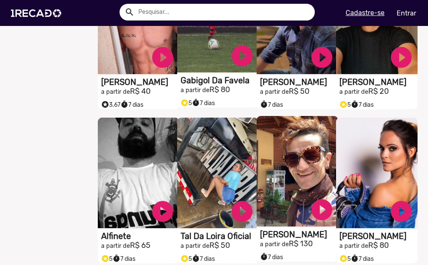
scroll to position [5978, 0]
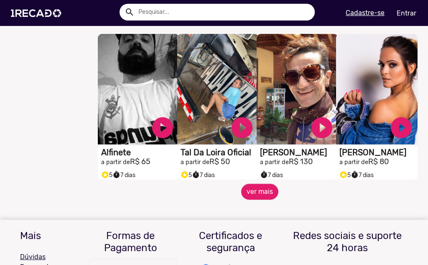
click at [270, 190] on span "ver mais" at bounding box center [260, 192] width 318 height 16
click at [268, 197] on button "ver mais" at bounding box center [259, 192] width 37 height 16
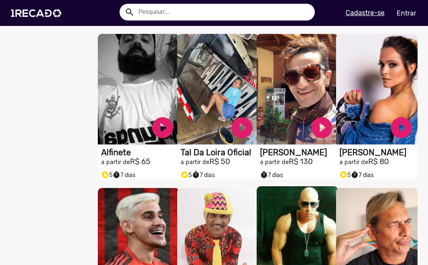
scroll to position [6104, 0]
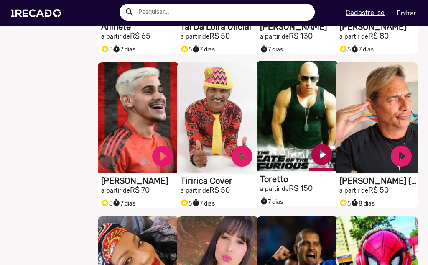
click at [317, 166] on link "play_circle_filled" at bounding box center [321, 154] width 25 height 25
click at [317, 166] on link "pause_circle" at bounding box center [321, 154] width 25 height 25
click at [317, 166] on link "play_circle_filled" at bounding box center [321, 154] width 25 height 25
click at [317, 166] on link "pause_circle" at bounding box center [321, 154] width 25 height 25
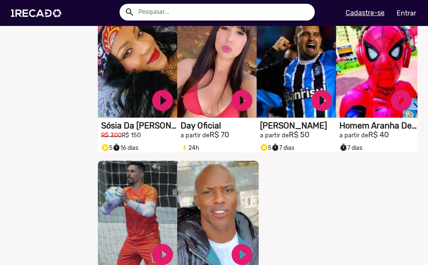
scroll to position [6396, 0]
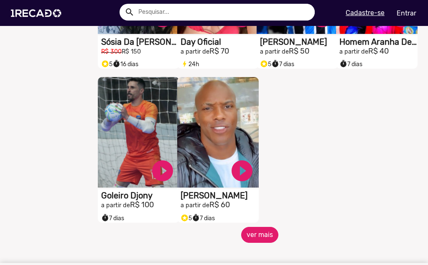
click at [264, 242] on button "ver mais" at bounding box center [259, 235] width 37 height 16
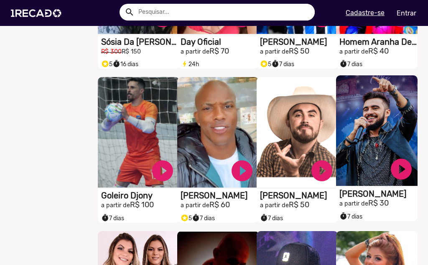
scroll to position [6438, 0]
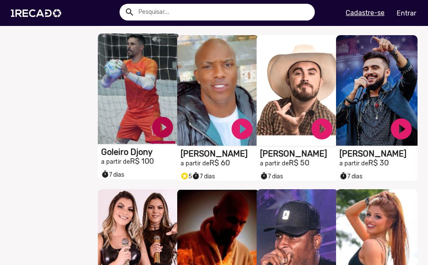
click at [157, 138] on link "play_circle_filled" at bounding box center [162, 127] width 25 height 25
click at [158, 138] on link "pause_circle" at bounding box center [162, 127] width 25 height 25
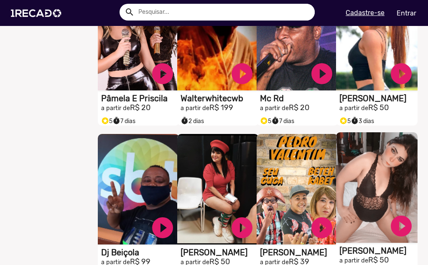
scroll to position [6689, 0]
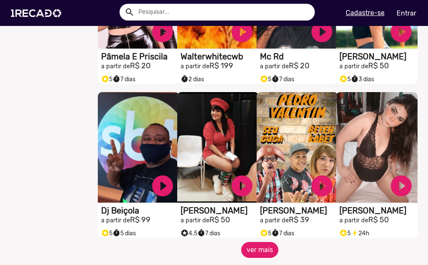
click at [248, 252] on button "ver mais" at bounding box center [259, 250] width 37 height 16
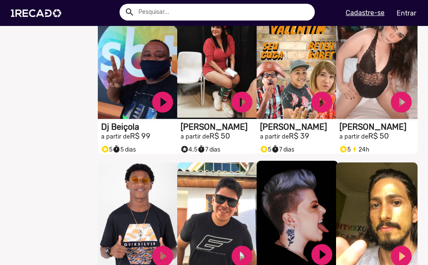
scroll to position [6898, 0]
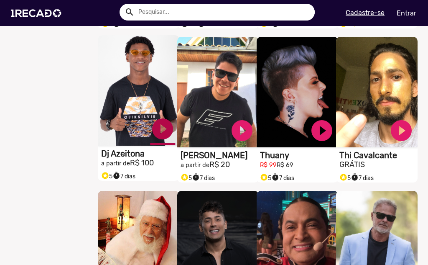
click at [162, 131] on link "play_circle_filled" at bounding box center [162, 128] width 25 height 25
click at [164, 134] on link "pause_circle" at bounding box center [162, 128] width 25 height 25
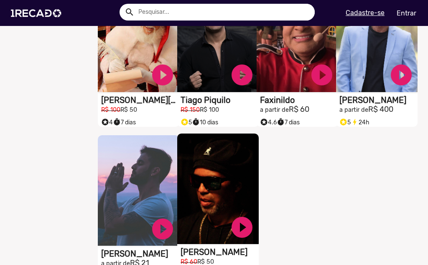
scroll to position [7191, 0]
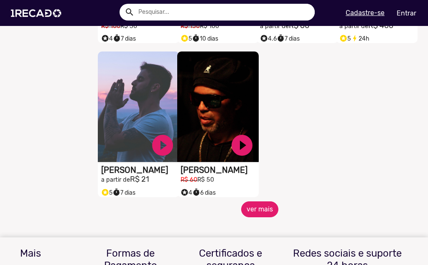
click at [257, 217] on button "ver mais" at bounding box center [259, 209] width 37 height 16
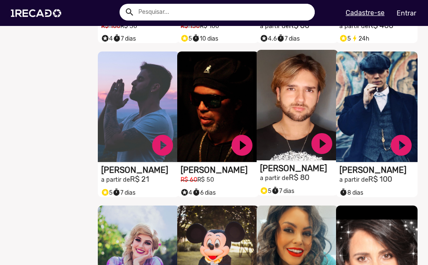
scroll to position [7149, 0]
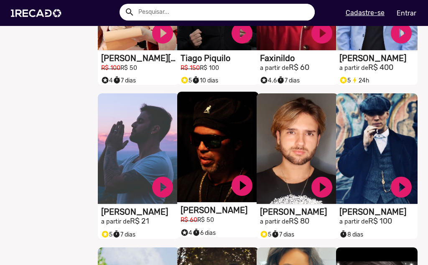
click at [223, 202] on video "S1RECADO vídeos dedicados para fãs e empresas" at bounding box center [218, 147] width 82 height 110
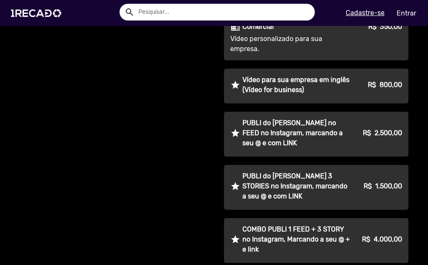
scroll to position [167, 0]
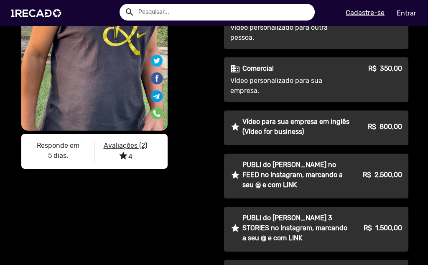
drag, startPoint x: 247, startPoint y: 89, endPoint x: 215, endPoint y: 77, distance: 34.4
click at [215, 77] on div "Ronaldinho Gaúcho Criador de Conteúdo Digital Sósia do Ronaldinho Gaúcho à mais…" at bounding box center [314, 139] width 201 height 561
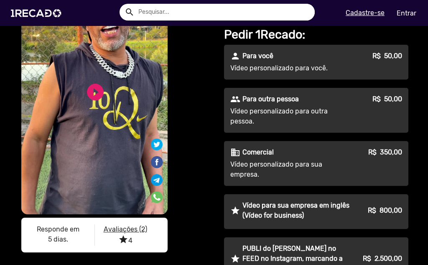
drag, startPoint x: 230, startPoint y: 106, endPoint x: 251, endPoint y: 134, distance: 35.2
click at [250, 134] on div "person Para você R$ 50,00 Vídeo personalizado para você. people Para outra pess…" at bounding box center [316, 259] width 184 height 429
click at [253, 126] on p "Vídeo personalizado para outra pessoa." at bounding box center [290, 116] width 120 height 20
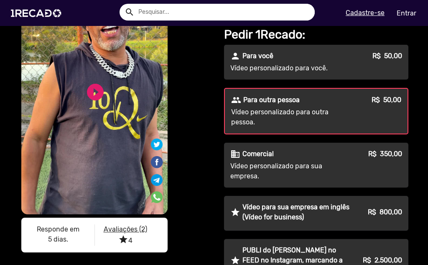
click at [197, 149] on div "S1RECADO vídeos dedicados para fãs e empresas S1RECADO vídeos dedicados para fã…" at bounding box center [114, 104] width 188 height 305
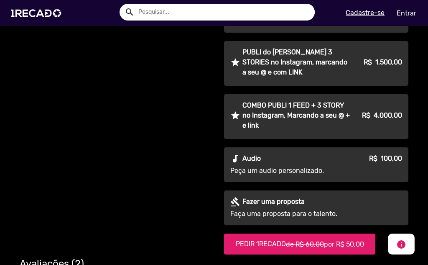
scroll to position [209, 0]
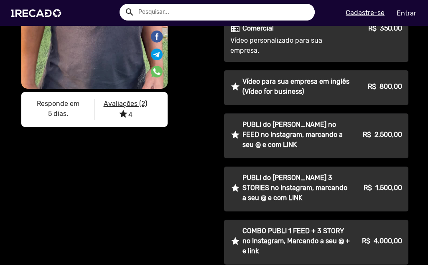
click at [126, 103] on u "Avaliações (2)" at bounding box center [125, 103] width 43 height 8
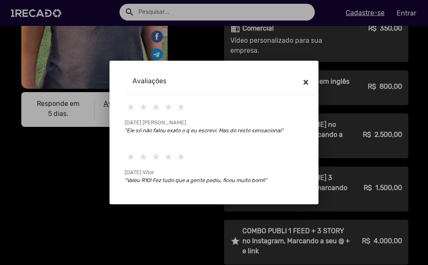
click at [298, 86] on button "×" at bounding box center [305, 81] width 19 height 23
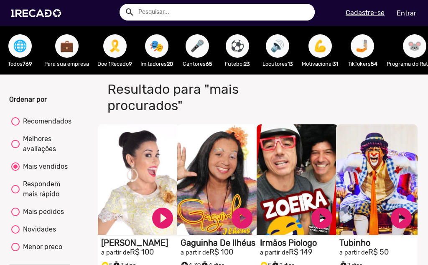
scroll to position [84, 0]
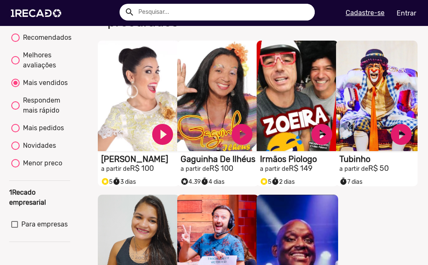
click at [54, 168] on div "Menor preco" at bounding box center [41, 163] width 43 height 10
click at [15, 168] on input "Menor preco" at bounding box center [15, 167] width 0 height 0
radio input "true"
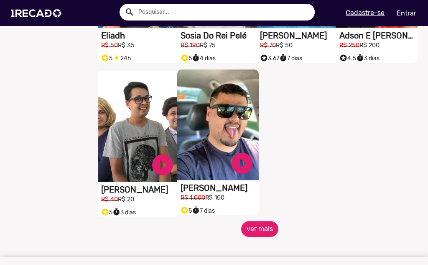
scroll to position [376, 0]
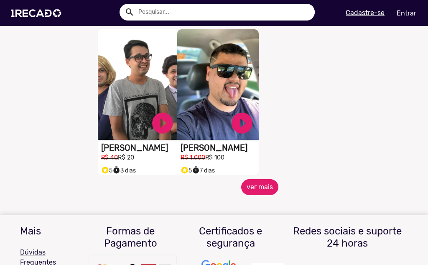
click at [258, 191] on button "ver mais" at bounding box center [259, 187] width 37 height 16
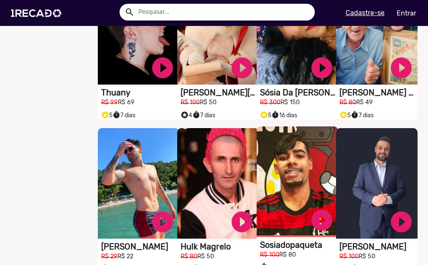
scroll to position [627, 0]
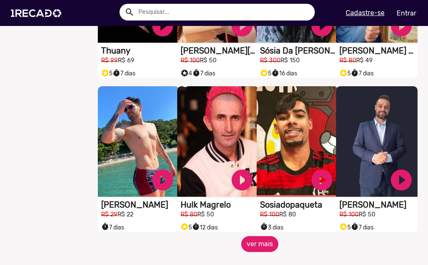
click at [250, 250] on button "ver mais" at bounding box center [259, 244] width 37 height 16
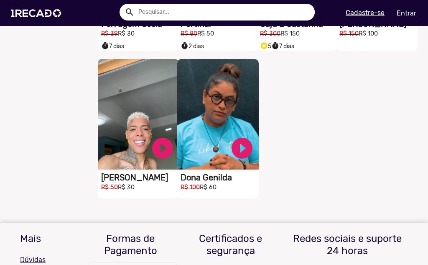
scroll to position [1003, 0]
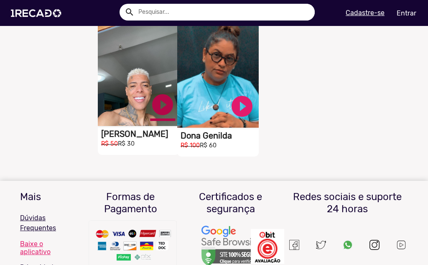
click at [159, 113] on link "play_circle_filled" at bounding box center [162, 104] width 25 height 25
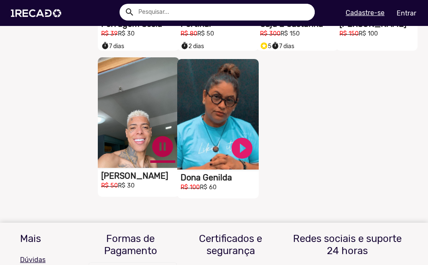
click at [168, 159] on link "pause_circle" at bounding box center [162, 146] width 25 height 25
click at [162, 159] on link "play_circle_filled" at bounding box center [162, 146] width 25 height 25
click at [162, 159] on link "pause_circle" at bounding box center [162, 146] width 25 height 25
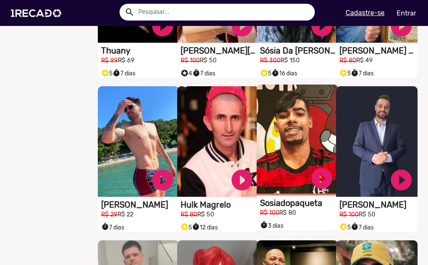
scroll to position [334, 0]
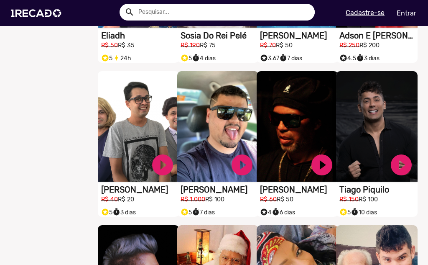
click at [163, 10] on input "text" at bounding box center [223, 12] width 183 height 17
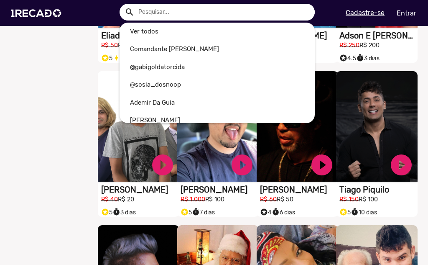
type input "s"
radio input "true"
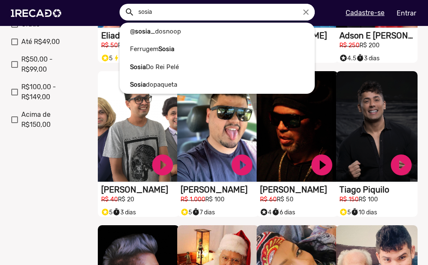
type input "sosia"
click at [122, 4] on button "search" at bounding box center [129, 11] width 15 height 15
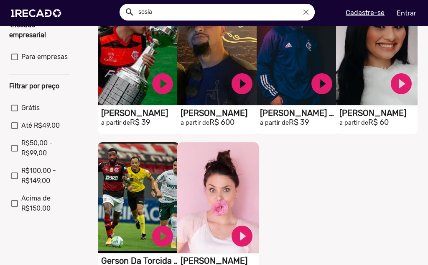
scroll to position [334, 0]
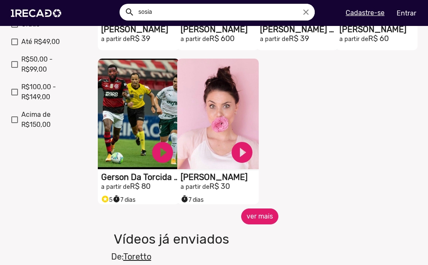
click at [263, 224] on button "ver mais" at bounding box center [259, 216] width 37 height 16
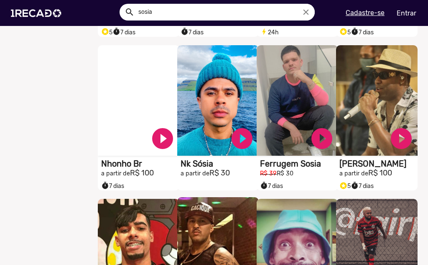
scroll to position [627, 0]
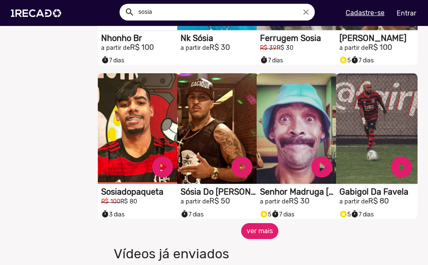
click at [258, 234] on button "ver mais" at bounding box center [259, 231] width 37 height 16
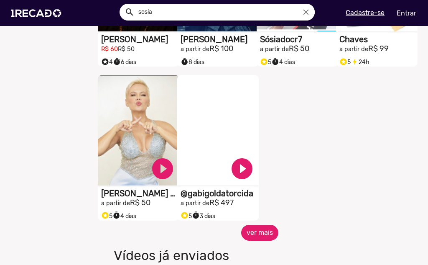
scroll to position [1129, 0]
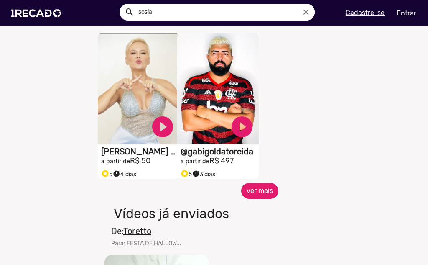
click at [273, 193] on button "ver mais" at bounding box center [259, 191] width 37 height 16
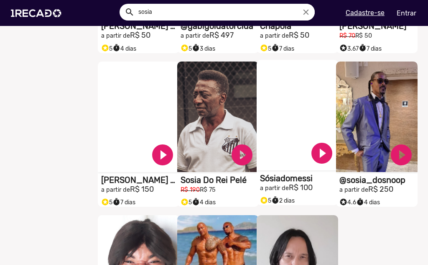
scroll to position [1296, 0]
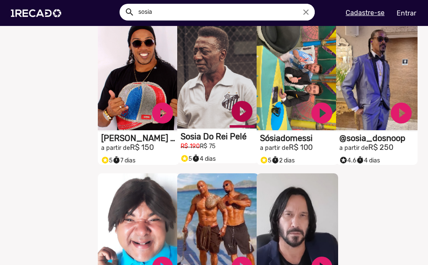
click at [240, 111] on link "play_circle_filled" at bounding box center [242, 111] width 25 height 25
click at [238, 118] on link "pause_circle" at bounding box center [242, 111] width 25 height 25
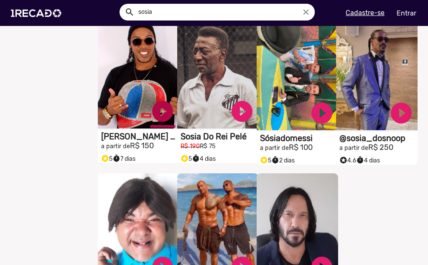
click at [163, 118] on link "play_circle_filled" at bounding box center [162, 111] width 25 height 25
click at [163, 117] on link "pause_circle" at bounding box center [162, 111] width 25 height 25
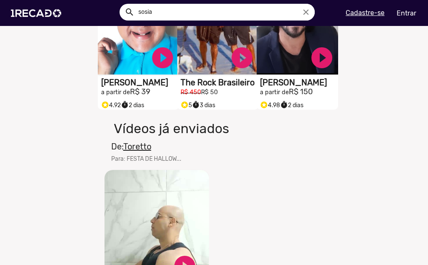
scroll to position [1589, 0]
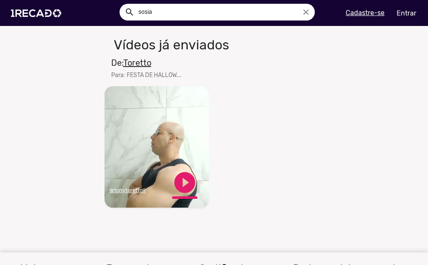
click at [183, 188] on link "play_circle_filled" at bounding box center [184, 182] width 25 height 25
click at [191, 195] on link "pause_circle" at bounding box center [184, 182] width 25 height 25
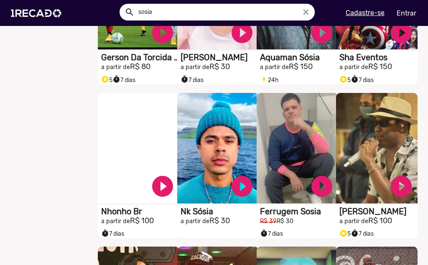
scroll to position [0, 0]
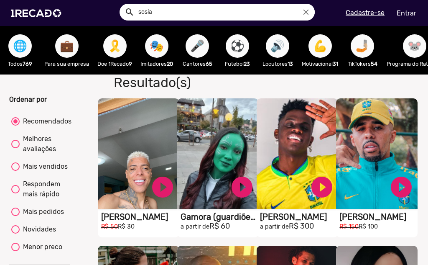
drag, startPoint x: 255, startPoint y: 219, endPoint x: 201, endPoint y: -1, distance: 227.0
click at [112, 48] on span "🎗️" at bounding box center [115, 45] width 14 height 23
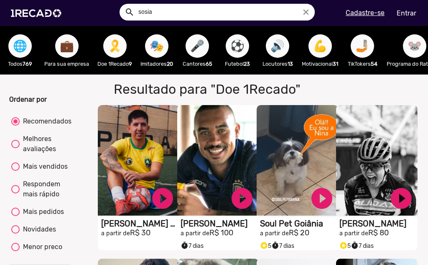
click at [167, 44] on button "🎭" at bounding box center [156, 45] width 23 height 23
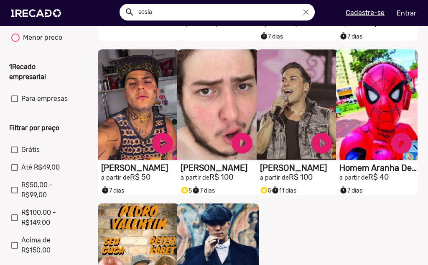
scroll to position [251, 0]
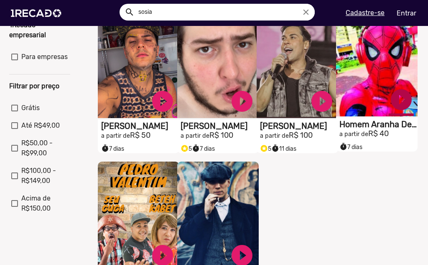
click at [400, 99] on link "play_circle_filled" at bounding box center [401, 99] width 25 height 25
click at [398, 106] on link "pause_circle" at bounding box center [401, 99] width 25 height 25
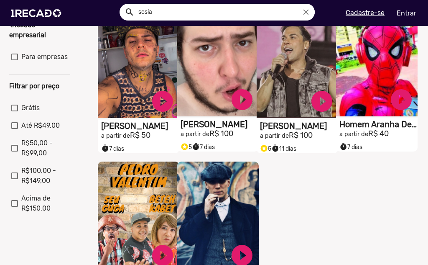
scroll to position [209, 0]
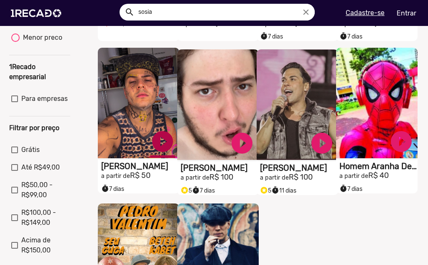
click at [166, 141] on link "play_circle_filled" at bounding box center [162, 141] width 25 height 25
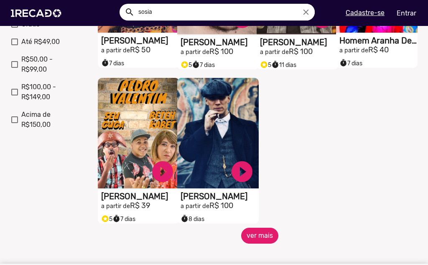
click at [255, 237] on button "ver mais" at bounding box center [259, 235] width 37 height 16
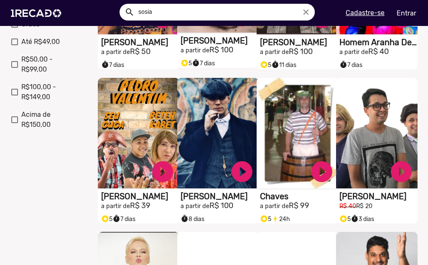
scroll to position [209, 0]
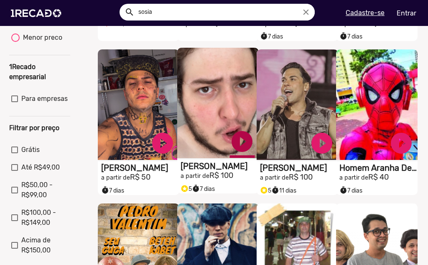
click at [240, 152] on link "play_circle_filled" at bounding box center [242, 141] width 25 height 25
click at [246, 143] on link "pause_circle" at bounding box center [242, 141] width 25 height 25
click at [235, 144] on link "play_circle_filled" at bounding box center [242, 141] width 25 height 25
click at [244, 137] on link "pause_circle" at bounding box center [242, 141] width 25 height 25
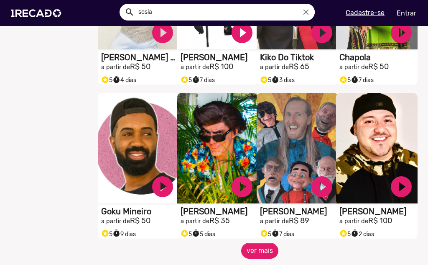
scroll to position [711, 0]
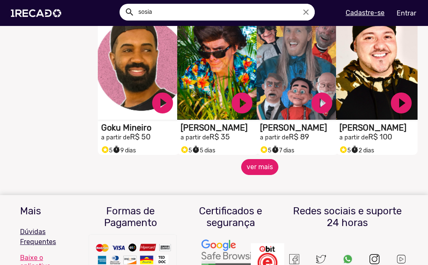
click at [268, 175] on button "ver mais" at bounding box center [259, 167] width 37 height 16
click at [259, 169] on button "ver mais" at bounding box center [259, 167] width 37 height 16
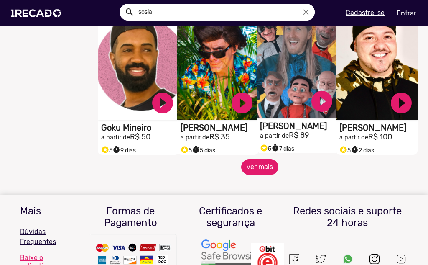
scroll to position [627, 0]
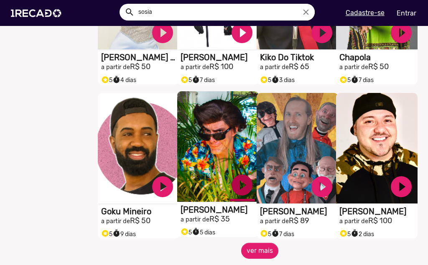
click at [242, 180] on link "play_circle_filled" at bounding box center [242, 184] width 25 height 25
click at [241, 189] on link "pause_circle" at bounding box center [242, 184] width 25 height 25
click at [241, 253] on button "ver mais" at bounding box center [259, 250] width 37 height 16
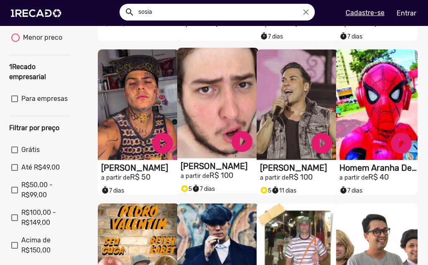
scroll to position [167, 0]
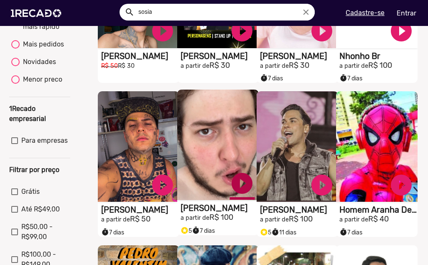
click at [231, 191] on link "play_circle_filled" at bounding box center [242, 183] width 25 height 25
click at [244, 186] on link "pause_circle" at bounding box center [242, 183] width 25 height 25
click at [245, 188] on link "play_circle_filled" at bounding box center [242, 183] width 25 height 25
click at [239, 196] on link "pause_circle" at bounding box center [242, 183] width 25 height 25
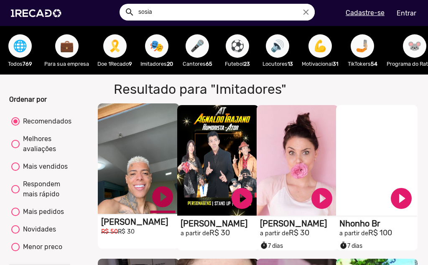
click at [161, 209] on link "play_circle_filled" at bounding box center [162, 196] width 25 height 25
click at [161, 204] on link "pause_circle" at bounding box center [162, 196] width 25 height 25
drag, startPoint x: 23, startPoint y: 81, endPoint x: 229, endPoint y: 81, distance: 206.1
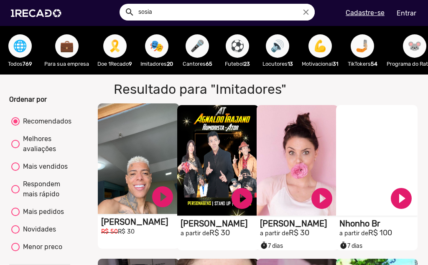
drag, startPoint x: 413, startPoint y: 48, endPoint x: 360, endPoint y: 51, distance: 53.2
click at [367, 48] on div "🌐 Todos 769 💼 Para sua empresa 🎗️ Doe 1Recado 9 🎭 Imitadores 20 🎤 Cantores 65 ⚽…" at bounding box center [214, 50] width 428 height 48
click at [36, 199] on div "Respondem mais rápido" at bounding box center [44, 189] width 48 height 20
click at [15, 194] on input "Respondem mais rápido" at bounding box center [15, 193] width 0 height 0
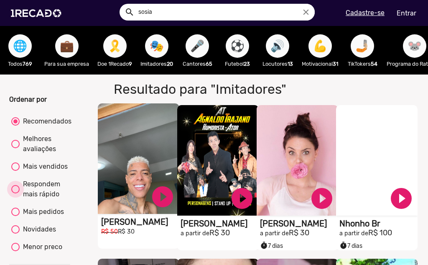
radio input "true"
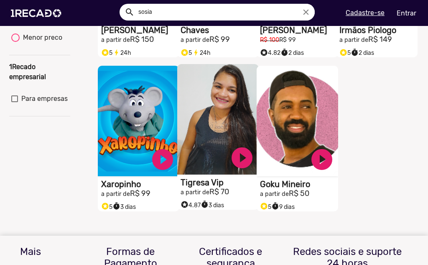
scroll to position [42, 0]
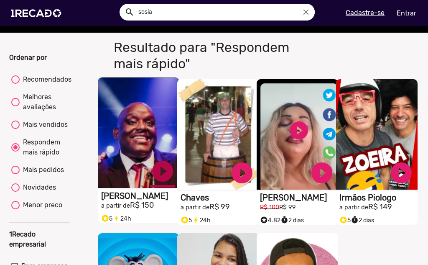
click at [161, 184] on link "play_circle_filled" at bounding box center [162, 170] width 25 height 25
click at [164, 184] on link "pause_circle" at bounding box center [162, 170] width 25 height 25
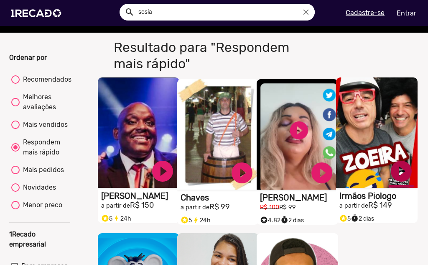
click at [403, 180] on link "play_circle_filled" at bounding box center [401, 170] width 25 height 25
click at [393, 178] on link "pause_circle" at bounding box center [401, 170] width 25 height 25
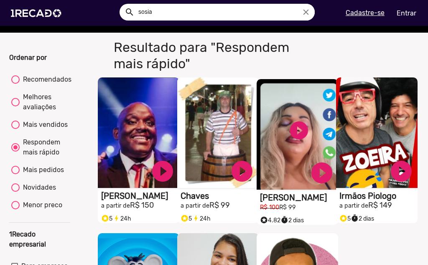
scroll to position [125, 0]
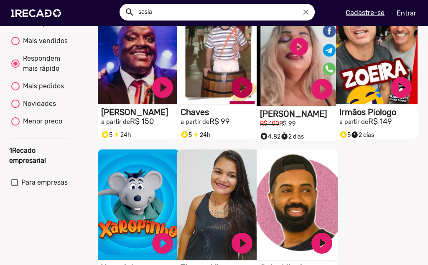
click at [249, 99] on link "play_circle_filled" at bounding box center [242, 87] width 25 height 25
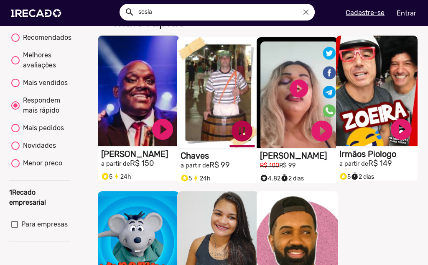
click at [240, 141] on link "pause_circle" at bounding box center [242, 130] width 25 height 25
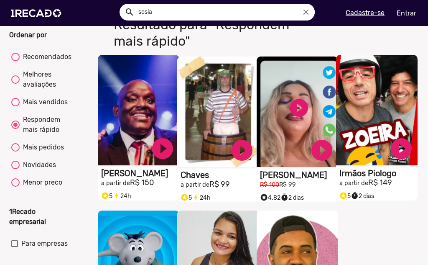
scroll to position [0, 0]
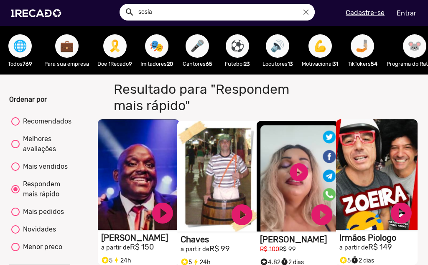
drag, startPoint x: 33, startPoint y: 231, endPoint x: 6, endPoint y: 26, distance: 206.3
click at [48, 8] on img at bounding box center [37, 13] width 63 height 36
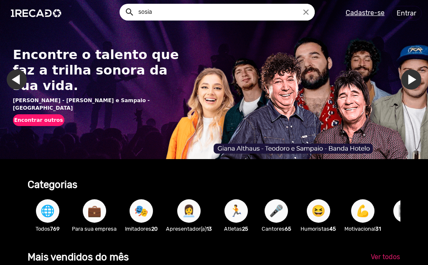
scroll to position [0, 844]
